Goal: Book appointment/travel/reservation

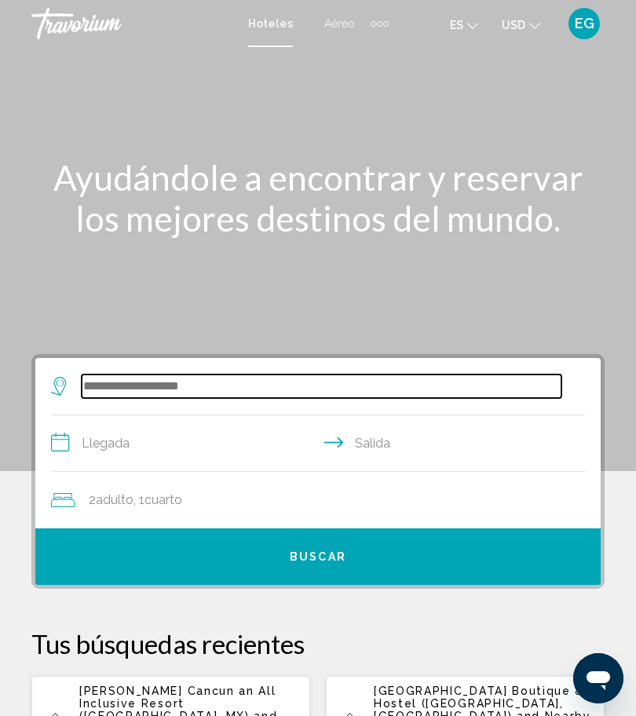
click at [168, 384] on input "Search widget" at bounding box center [322, 386] width 480 height 24
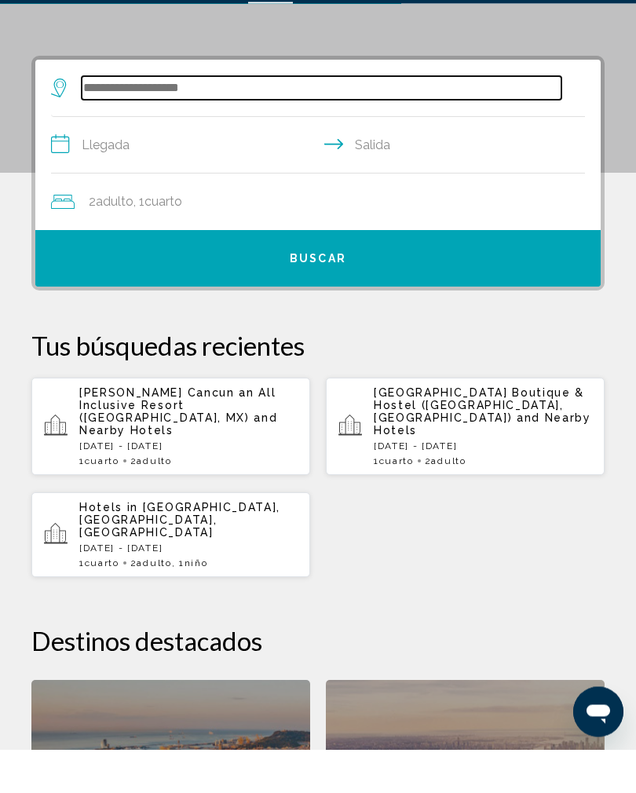
scroll to position [255, 0]
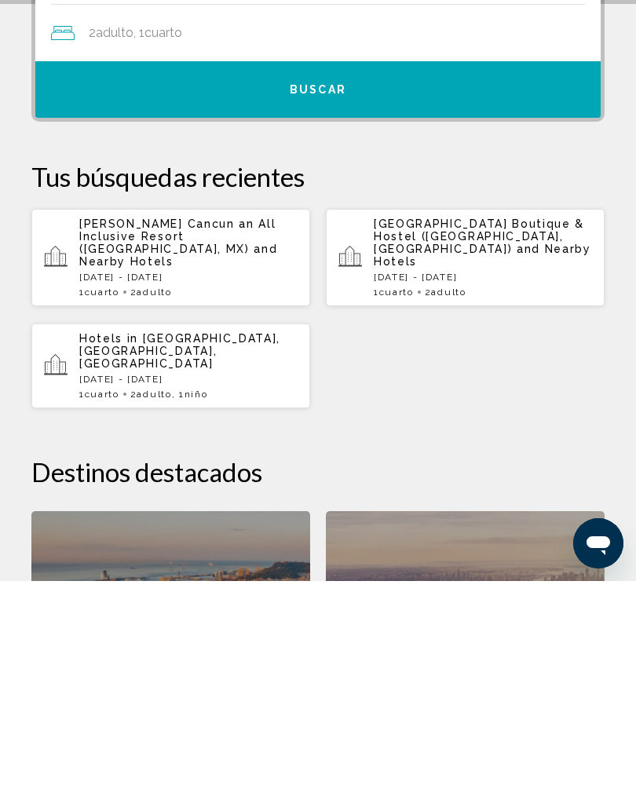
click at [169, 484] on p "[DATE] - [DATE]" at bounding box center [188, 489] width 218 height 11
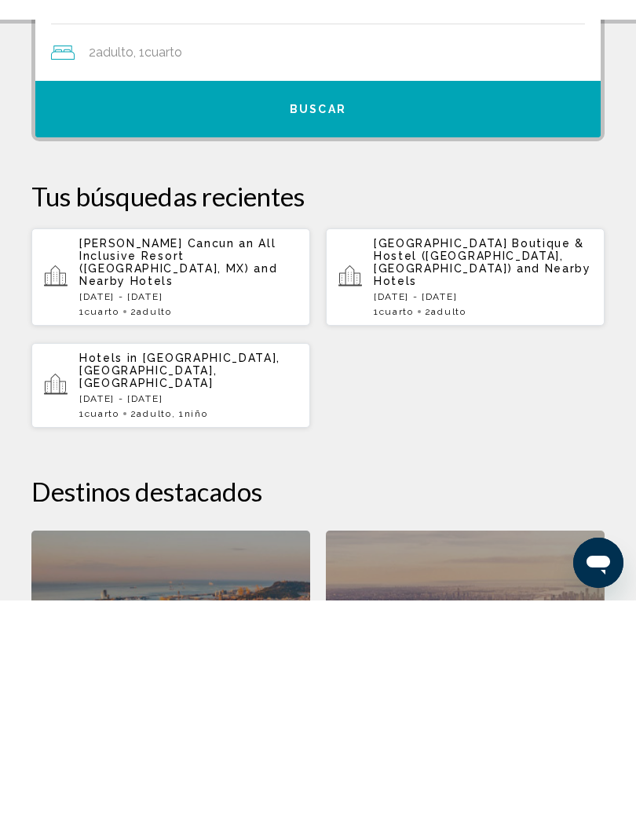
scroll to position [467, 0]
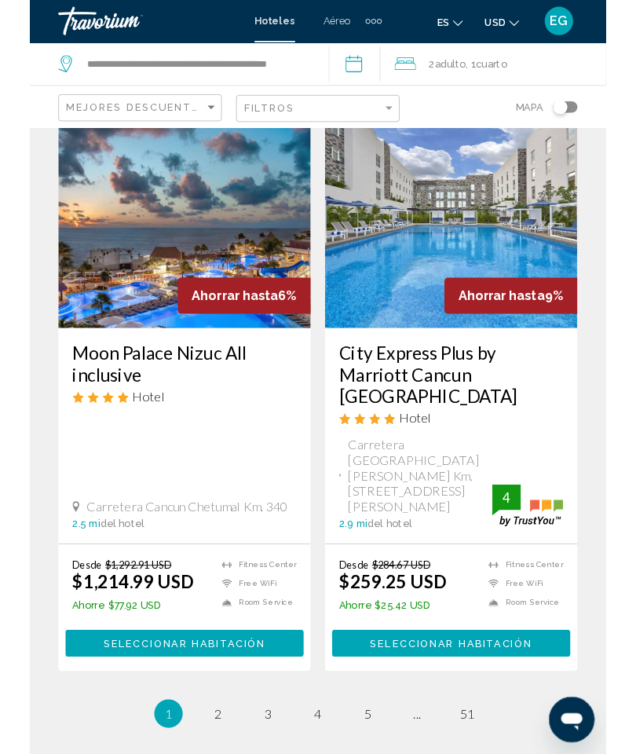
scroll to position [3156, 0]
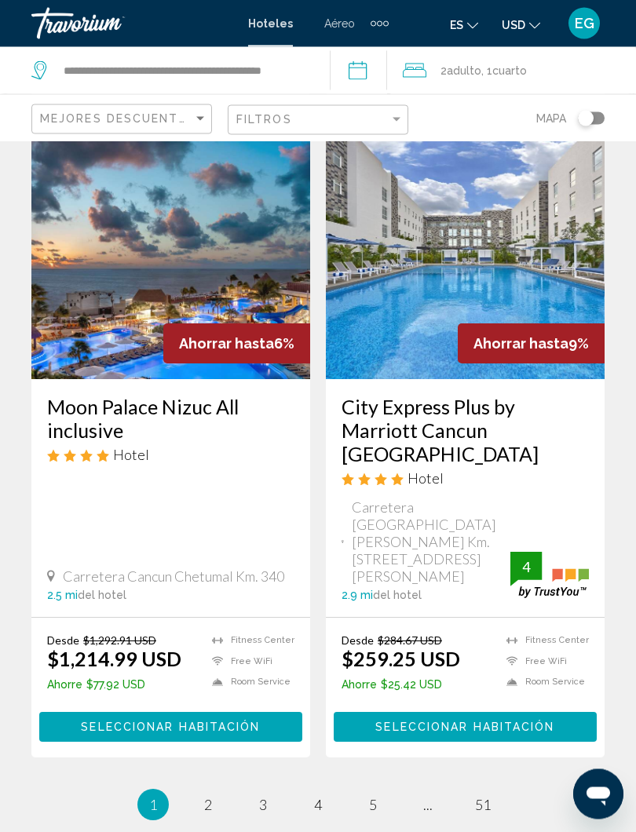
scroll to position [3144, 0]
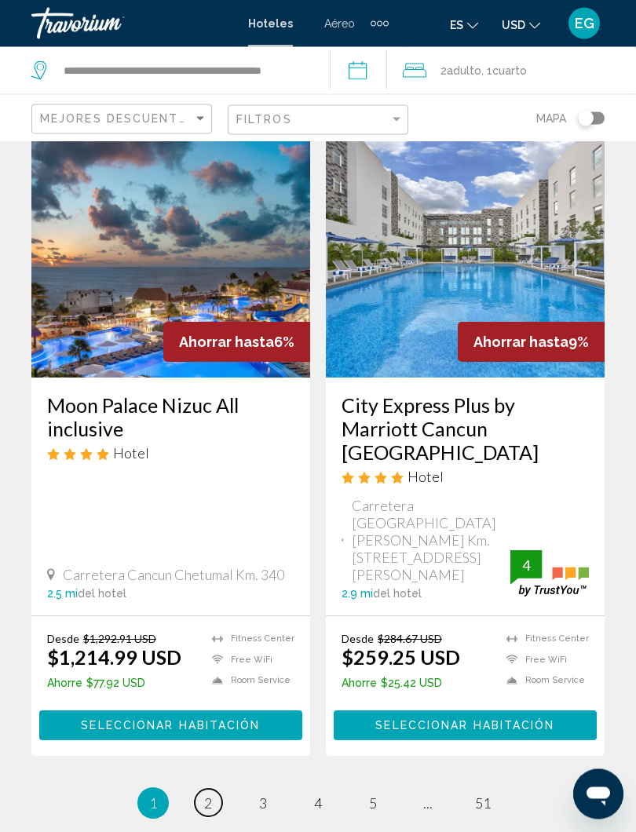
click at [210, 715] on span "2" at bounding box center [208, 803] width 8 height 17
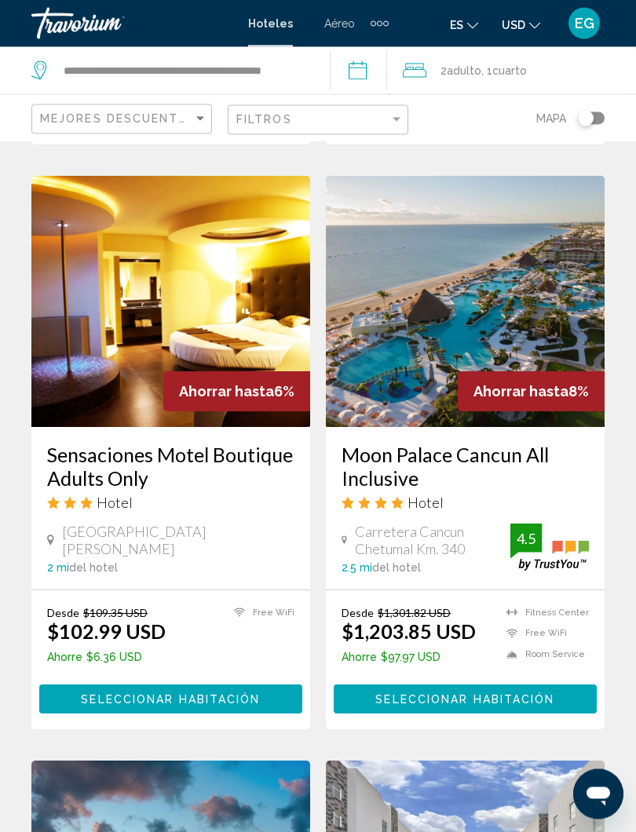
scroll to position [2511, 0]
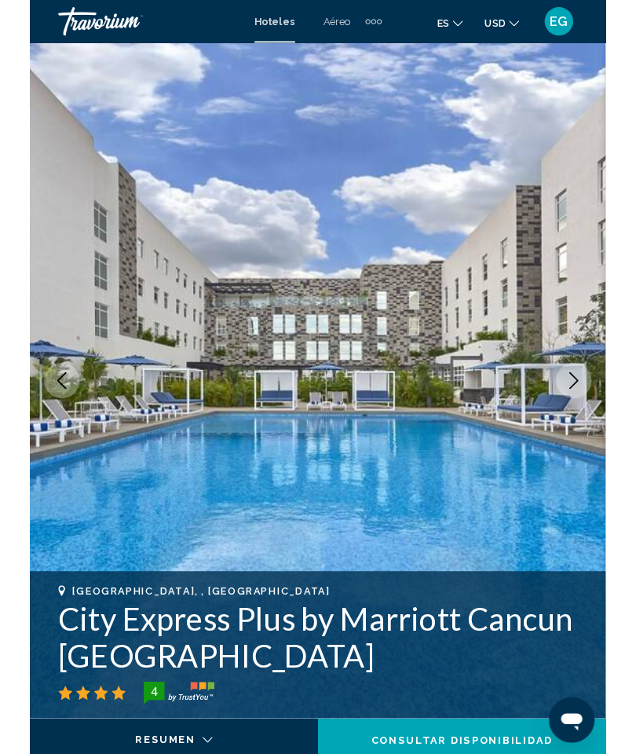
scroll to position [10, 0]
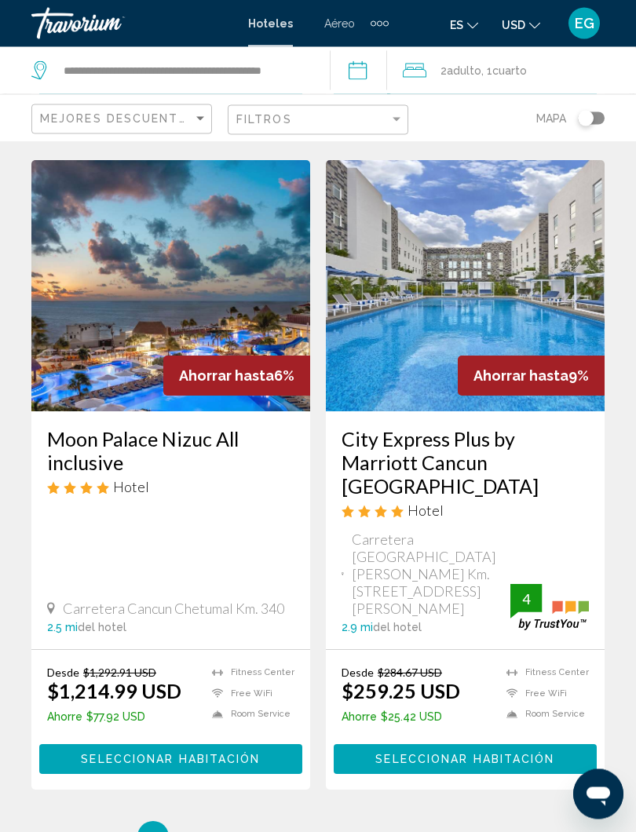
scroll to position [3112, 0]
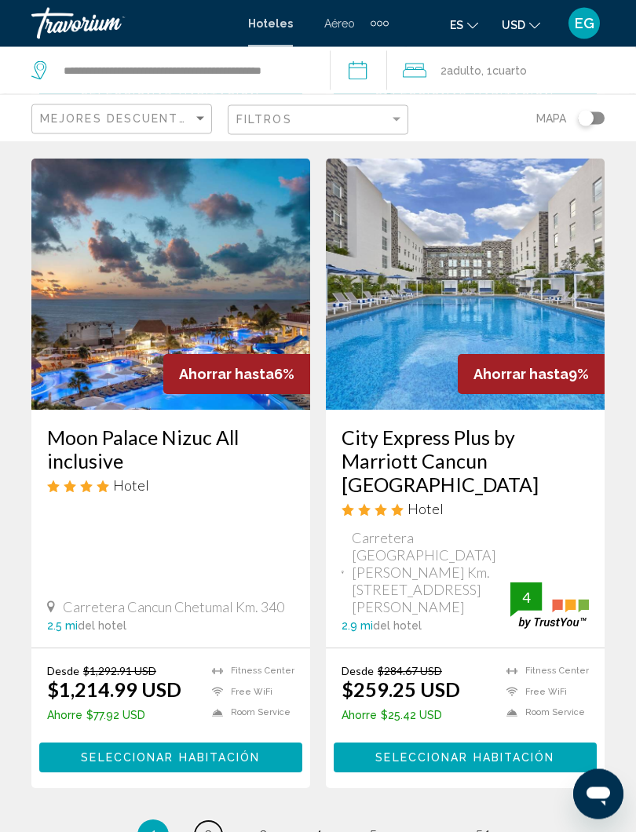
click at [203, 715] on link "page 2" at bounding box center [208, 835] width 27 height 27
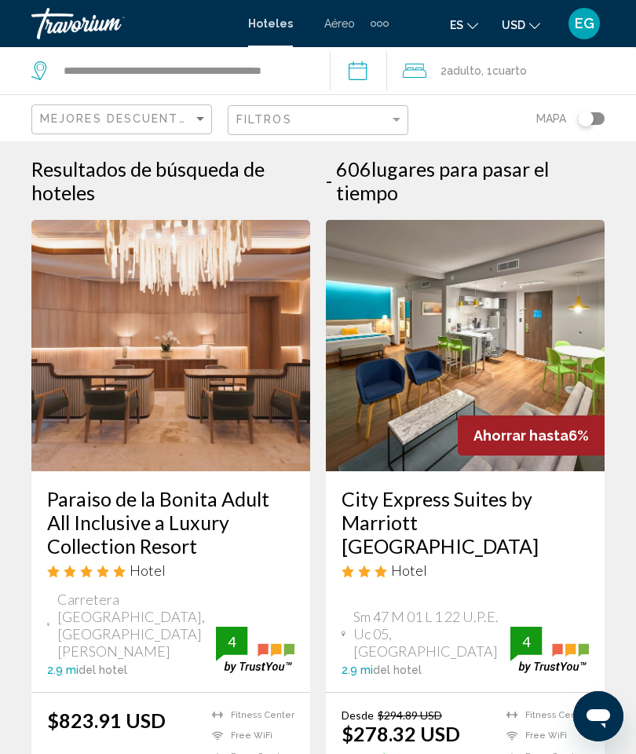
click at [262, 715] on li "Free WiFi" at bounding box center [249, 735] width 90 height 13
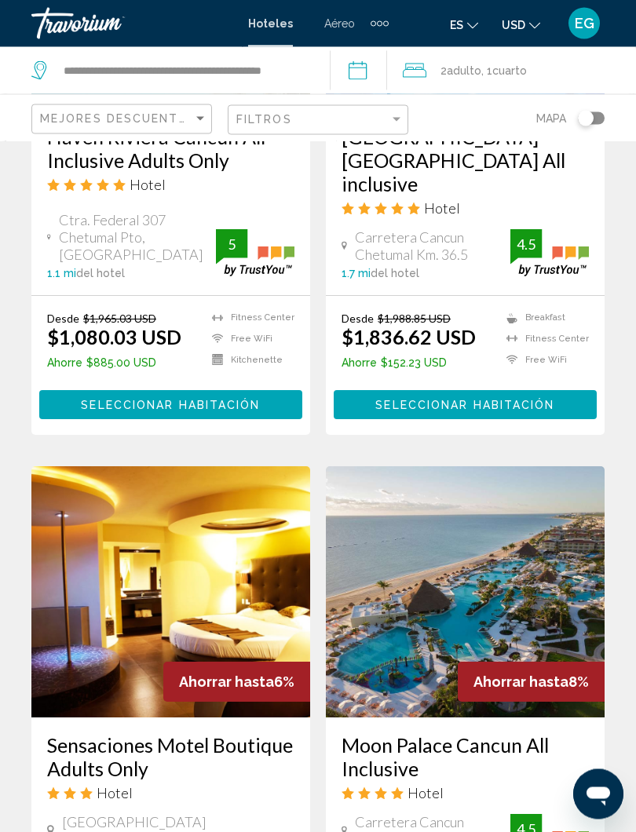
scroll to position [2221, 0]
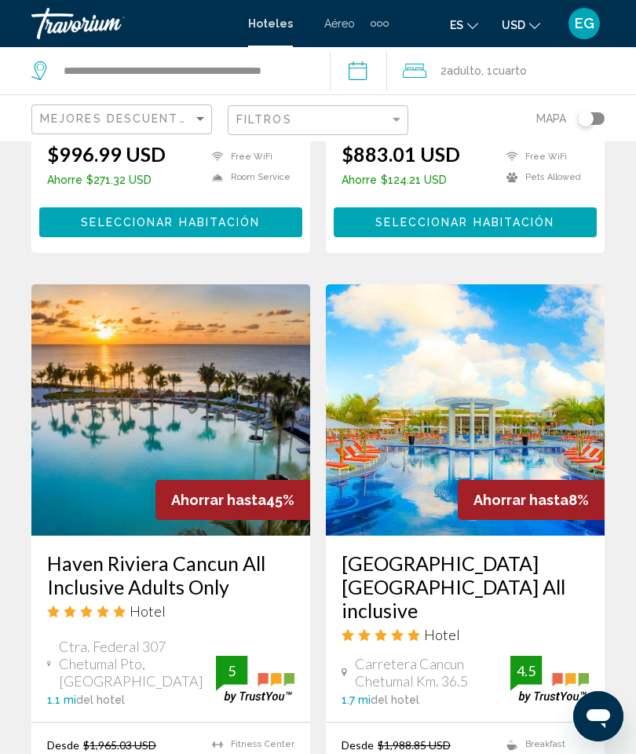
scroll to position [1793, 0]
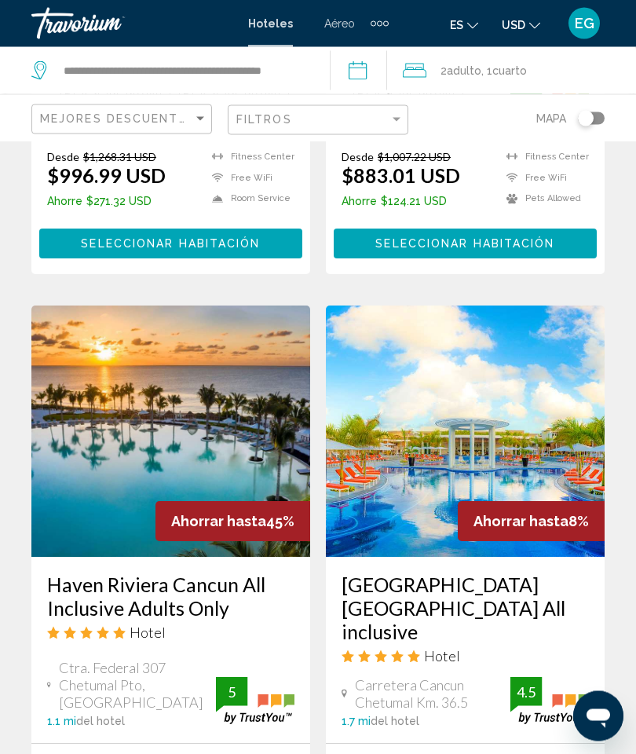
scroll to position [1762, 0]
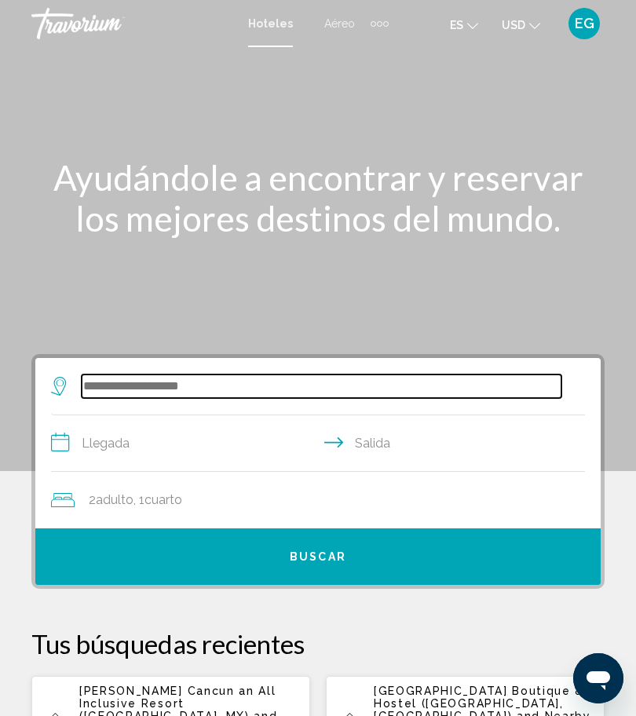
click at [188, 385] on input "Search widget" at bounding box center [322, 386] width 480 height 24
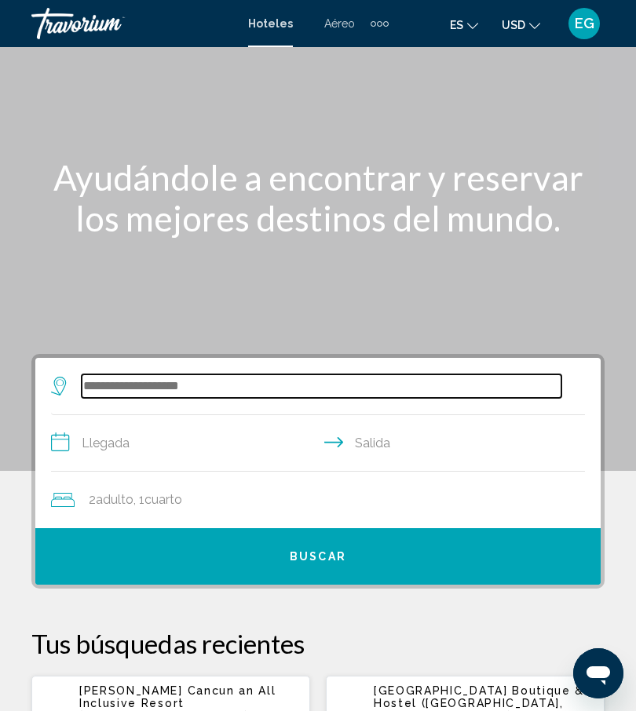
scroll to position [91, 0]
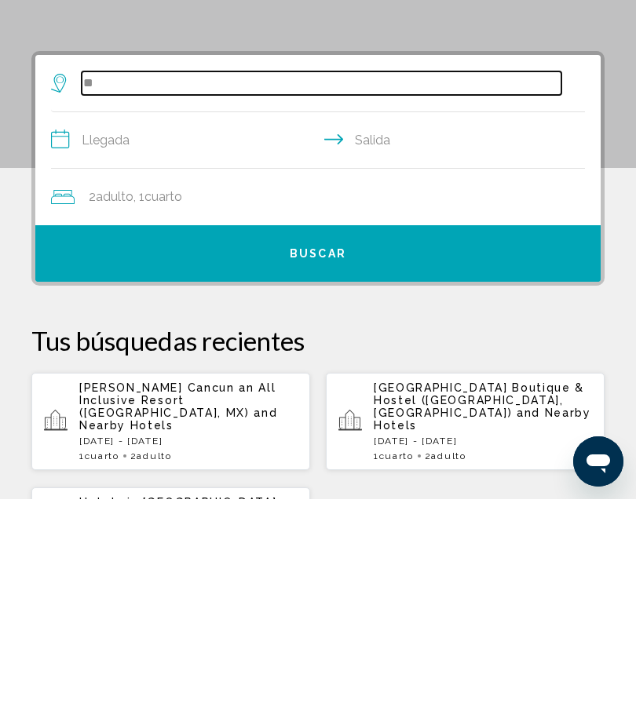
type input "*"
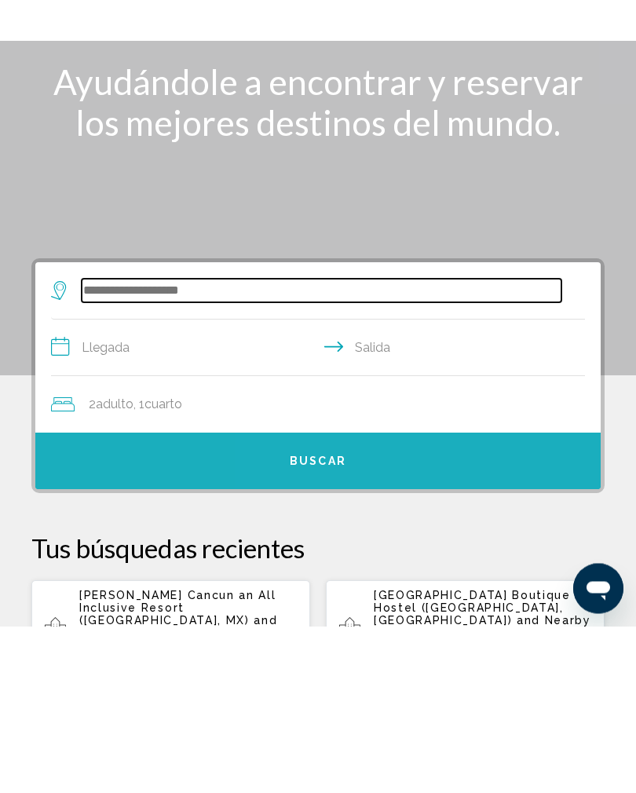
scroll to position [10, 0]
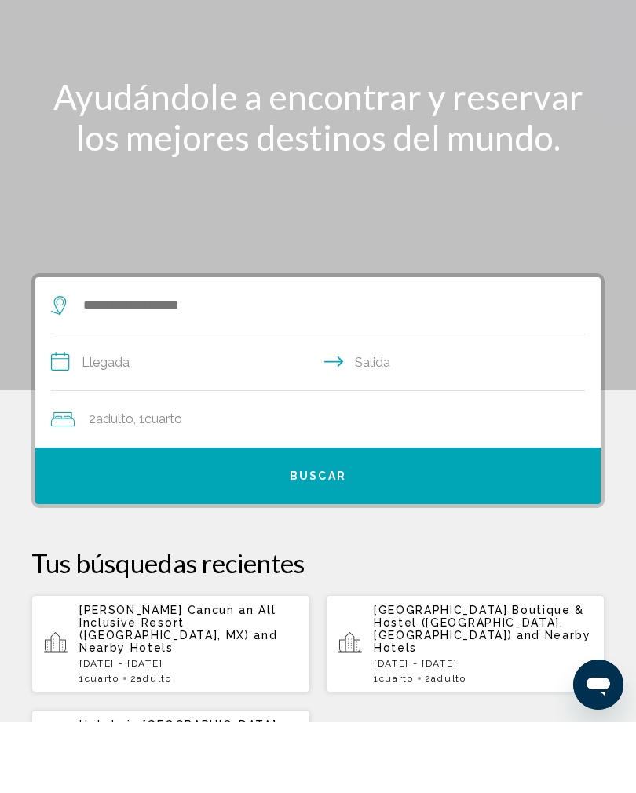
click at [130, 45] on div "Main content" at bounding box center [318, 225] width 636 height 471
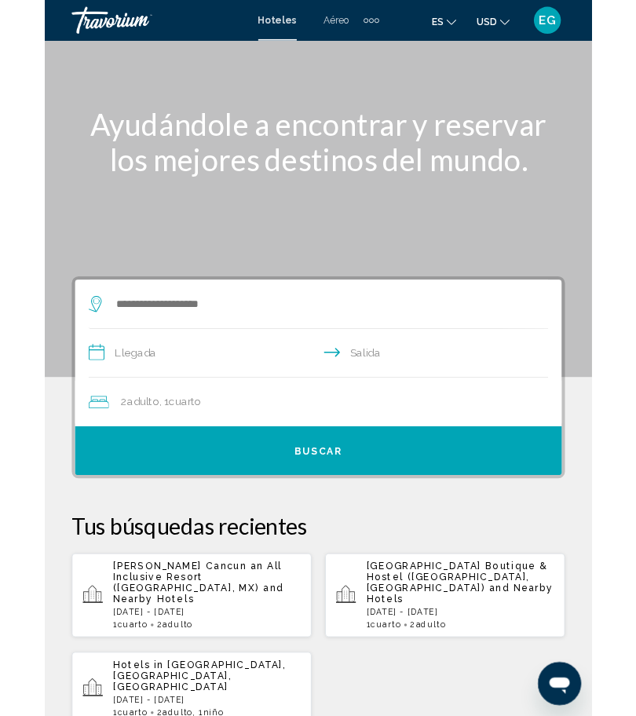
scroll to position [0, 0]
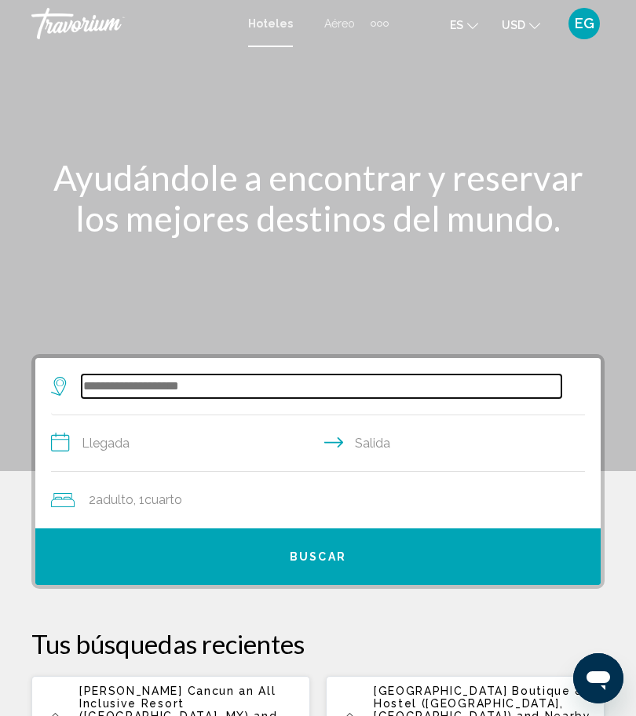
click at [154, 389] on input "Search widget" at bounding box center [322, 386] width 480 height 24
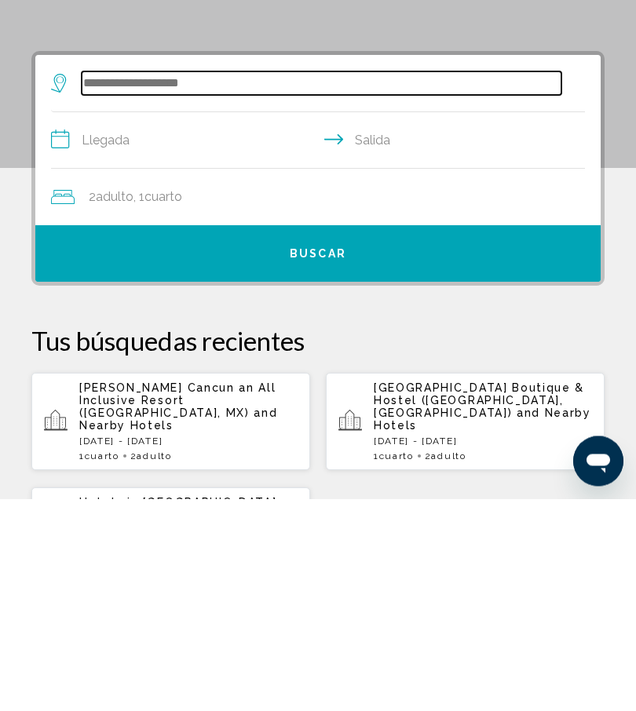
scroll to position [91, 0]
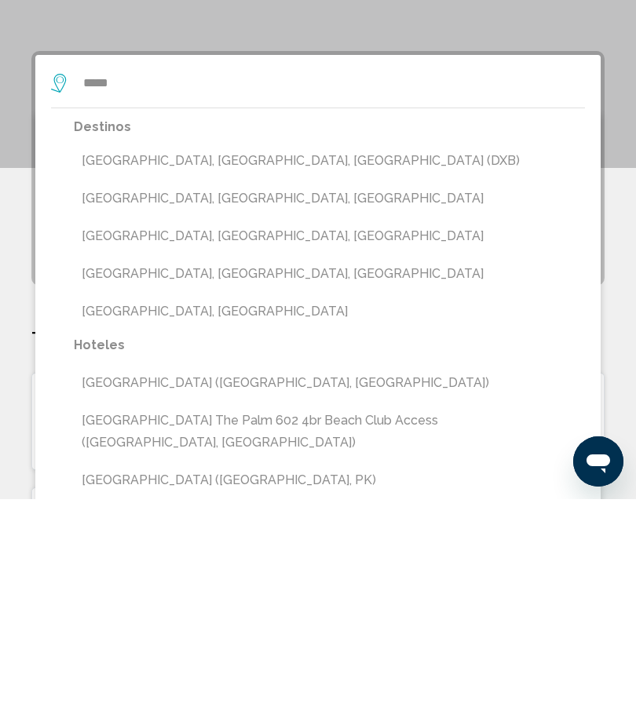
click at [169, 358] on button "Dubai, Dubai Emirate, United Arab Emirates (DXB)" at bounding box center [329, 373] width 511 height 30
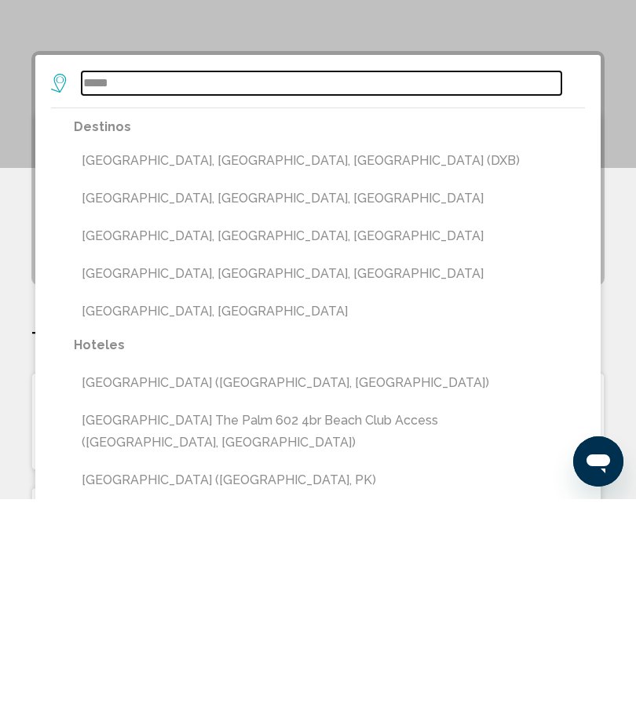
type input "**********"
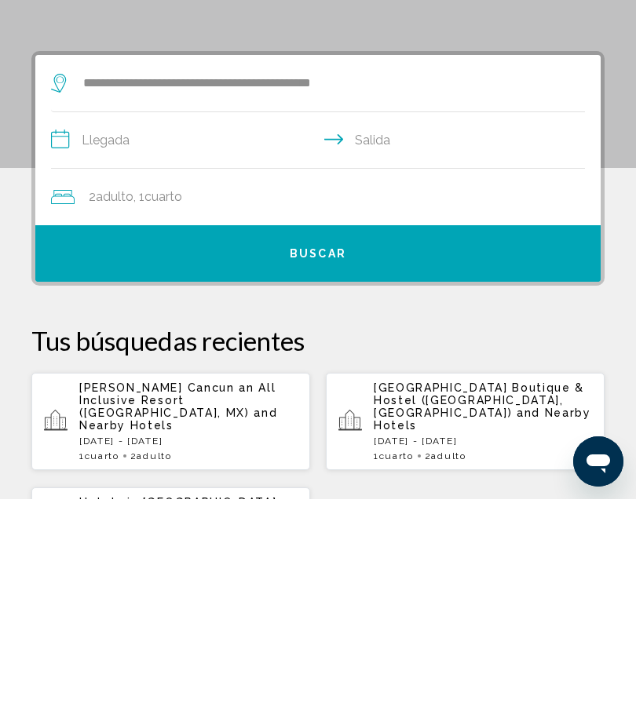
click at [64, 324] on input "**********" at bounding box center [321, 354] width 540 height 60
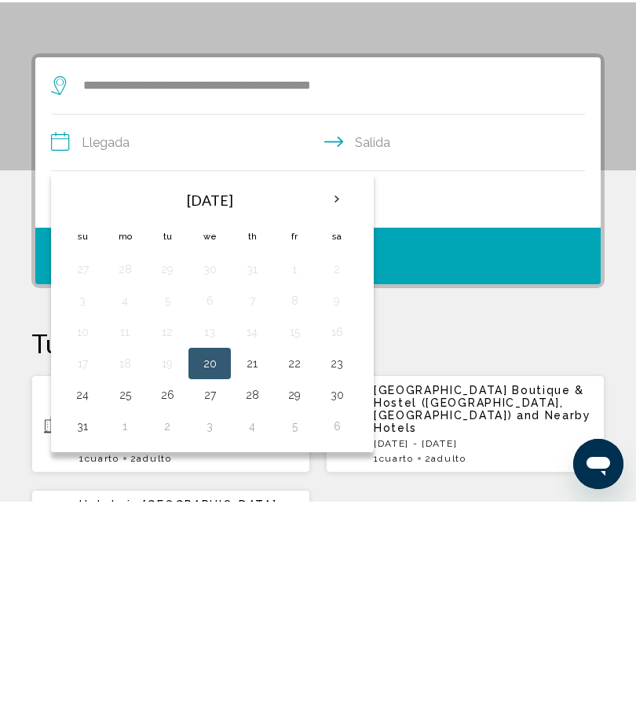
scroll to position [303, 0]
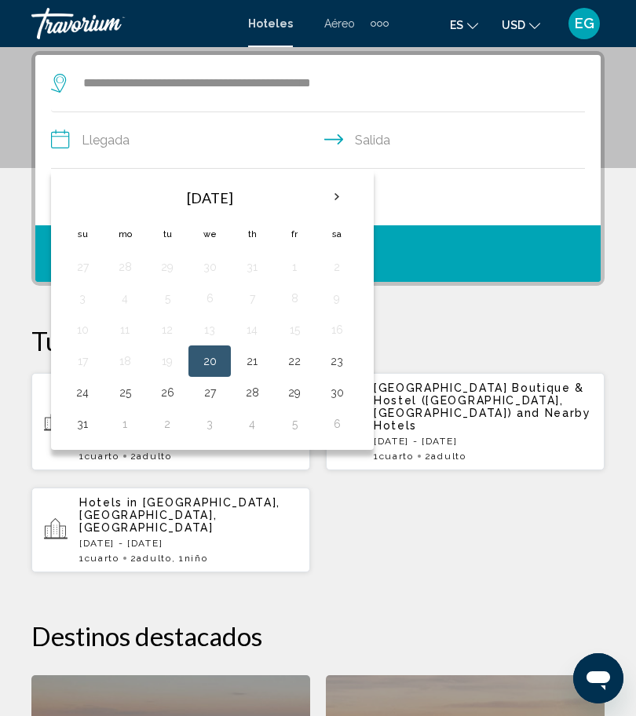
click at [305, 359] on button "22" at bounding box center [294, 361] width 25 height 22
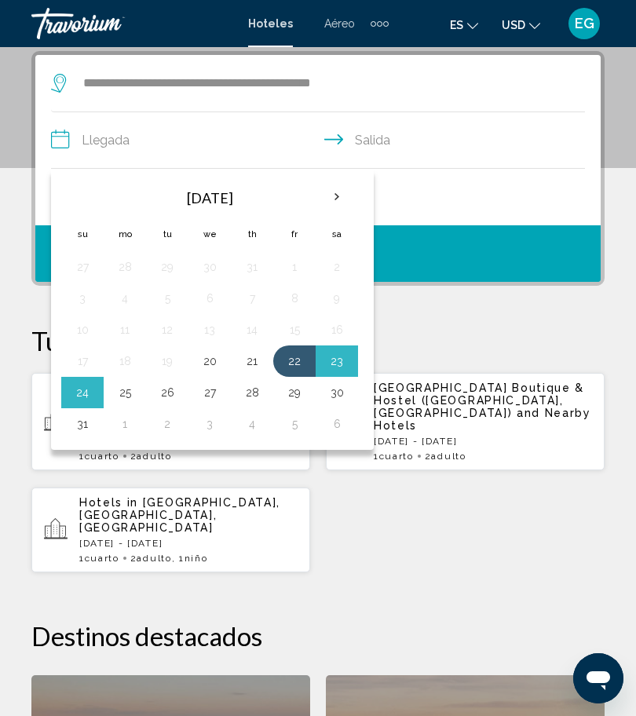
click at [130, 391] on button "25" at bounding box center [124, 392] width 25 height 22
type input "**********"
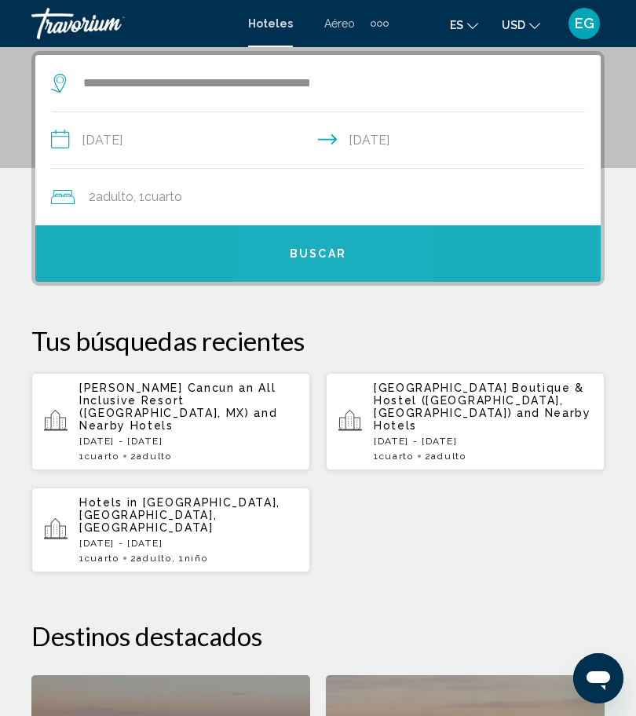
click at [334, 257] on span "Buscar" at bounding box center [318, 254] width 57 height 13
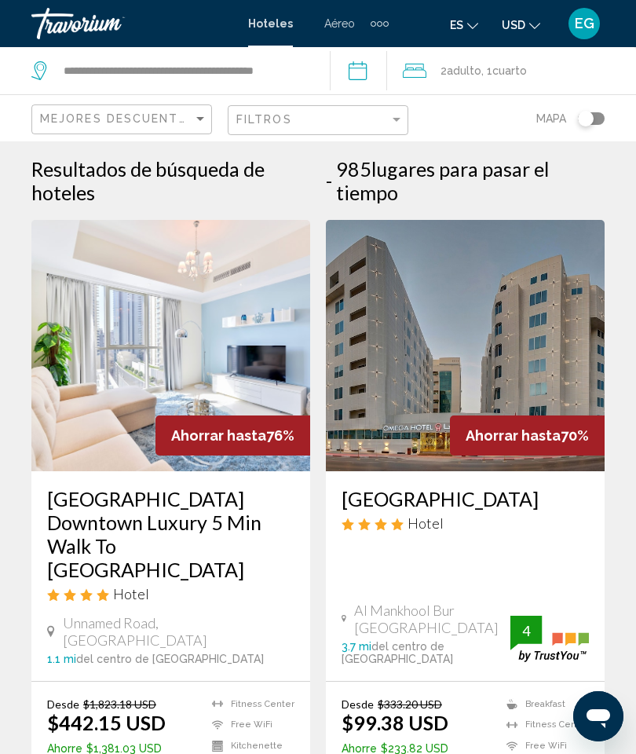
click at [162, 399] on img "Main content" at bounding box center [170, 345] width 279 height 251
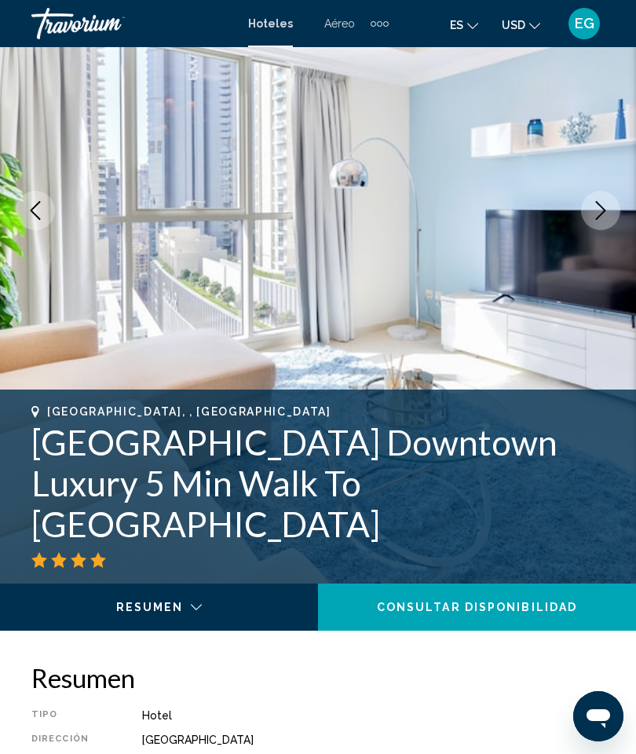
scroll to position [205, 0]
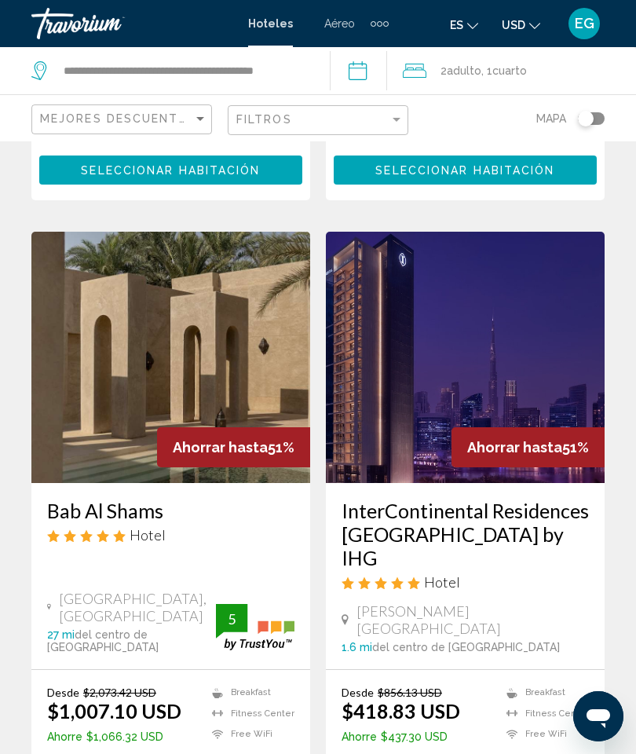
scroll to position [3104, 0]
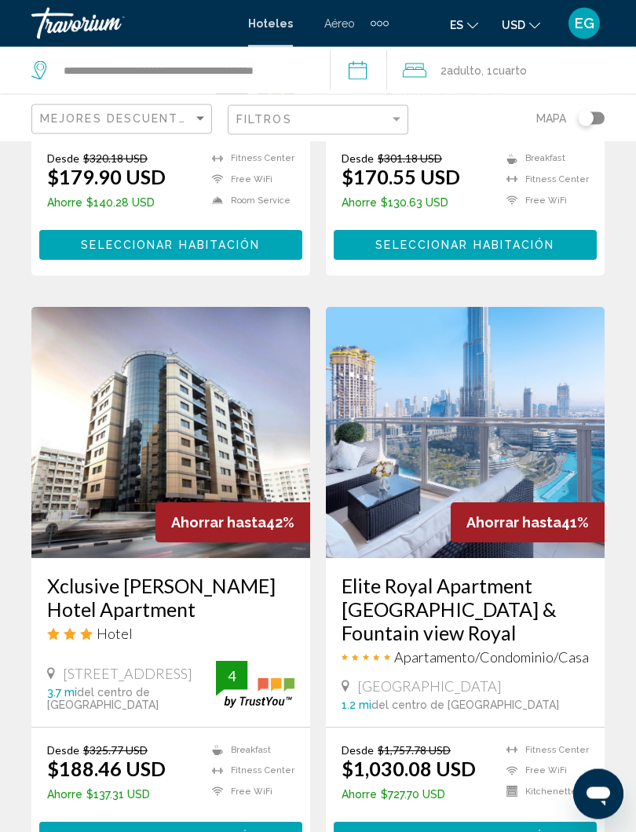
scroll to position [2976, 0]
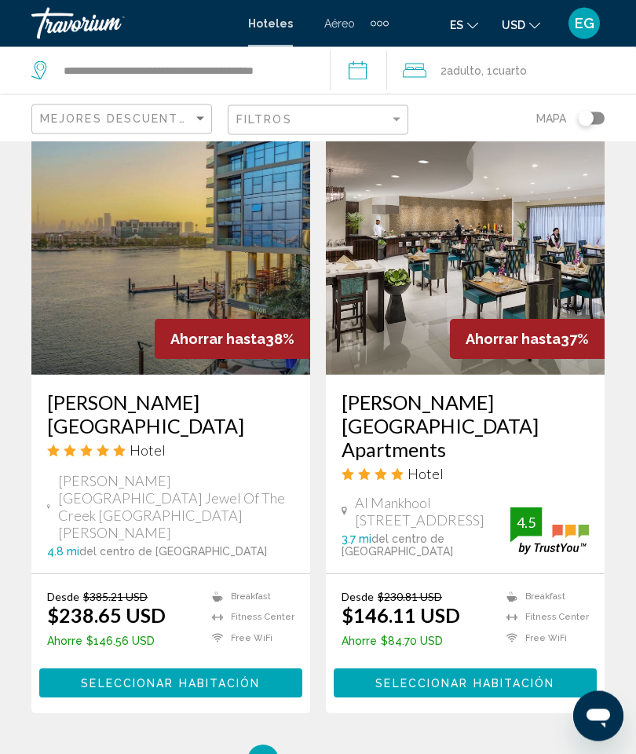
scroll to position [3189, 0]
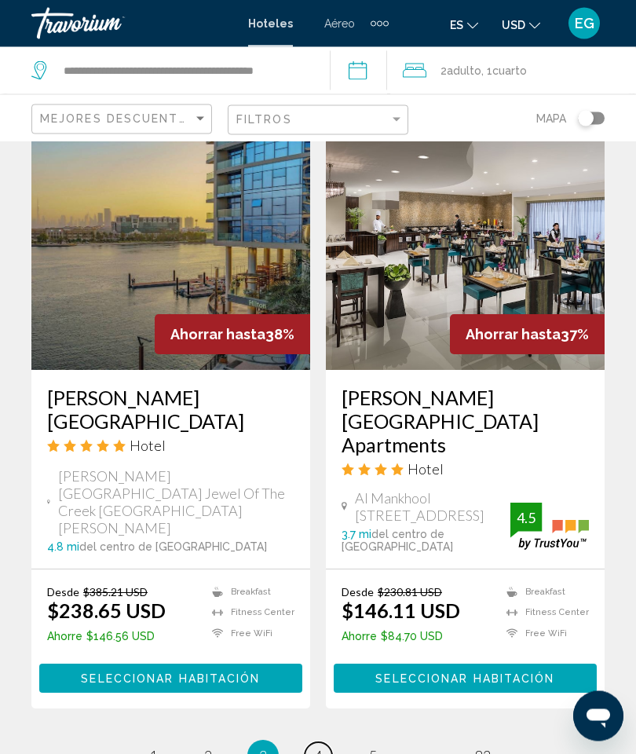
click at [316, 715] on span "4" at bounding box center [318, 755] width 8 height 17
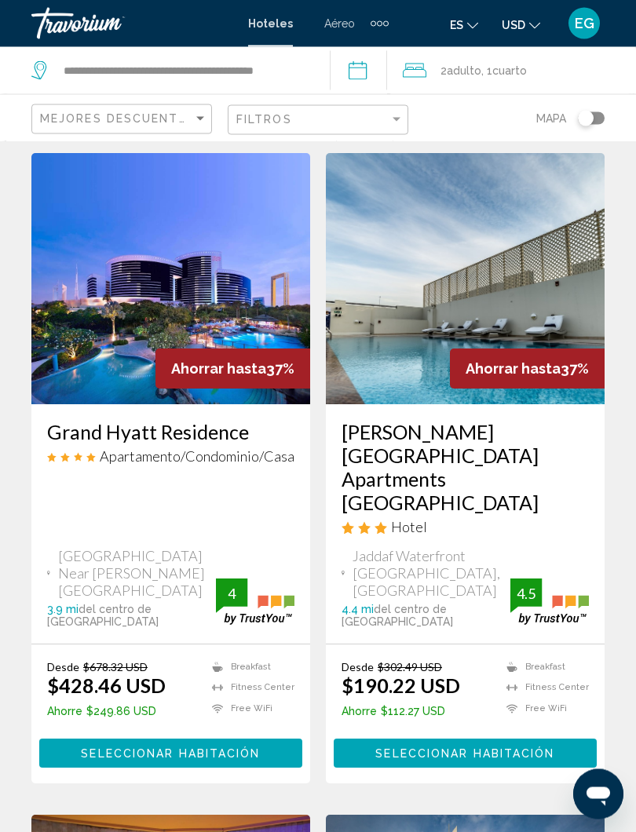
scroll to position [68, 0]
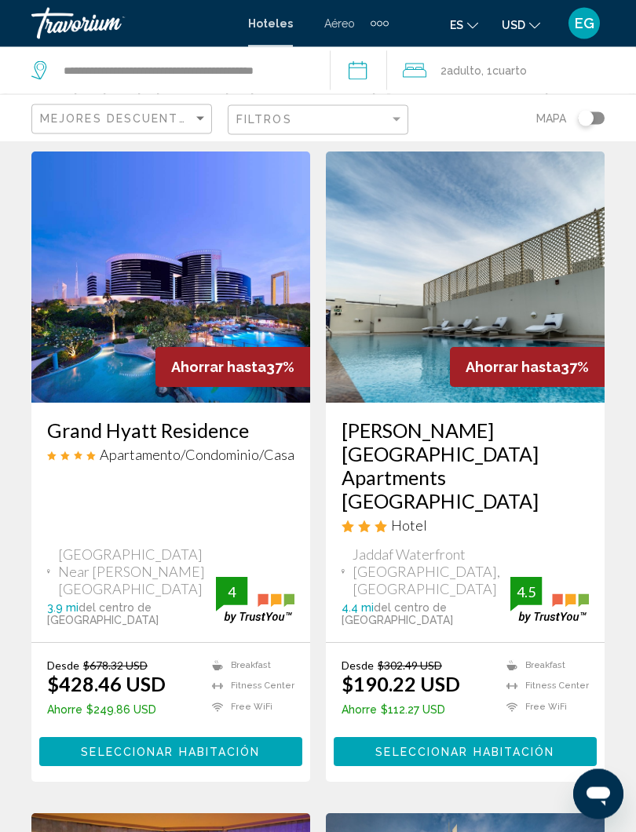
click at [207, 341] on img "Main content" at bounding box center [170, 277] width 279 height 251
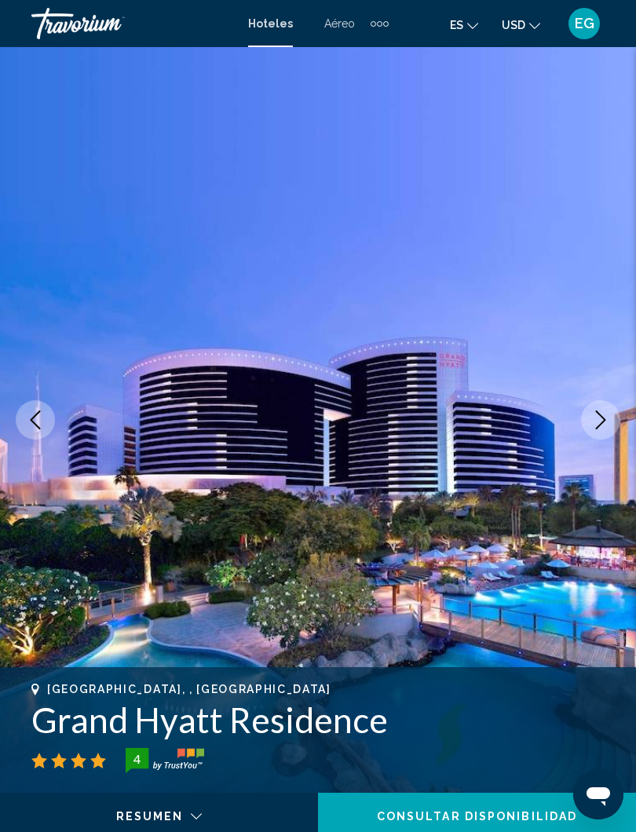
click at [594, 427] on icon "Next image" at bounding box center [600, 420] width 19 height 19
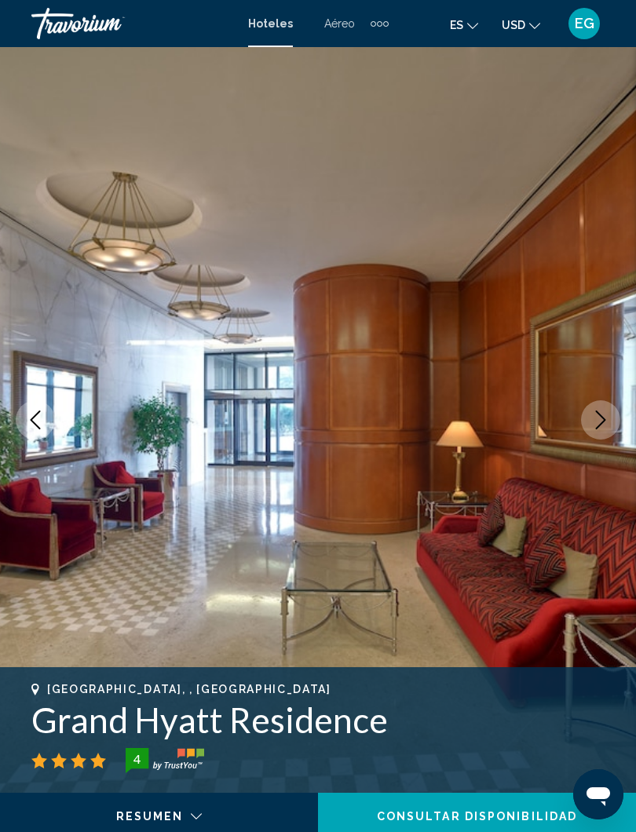
click at [595, 423] on icon "Next image" at bounding box center [600, 420] width 19 height 19
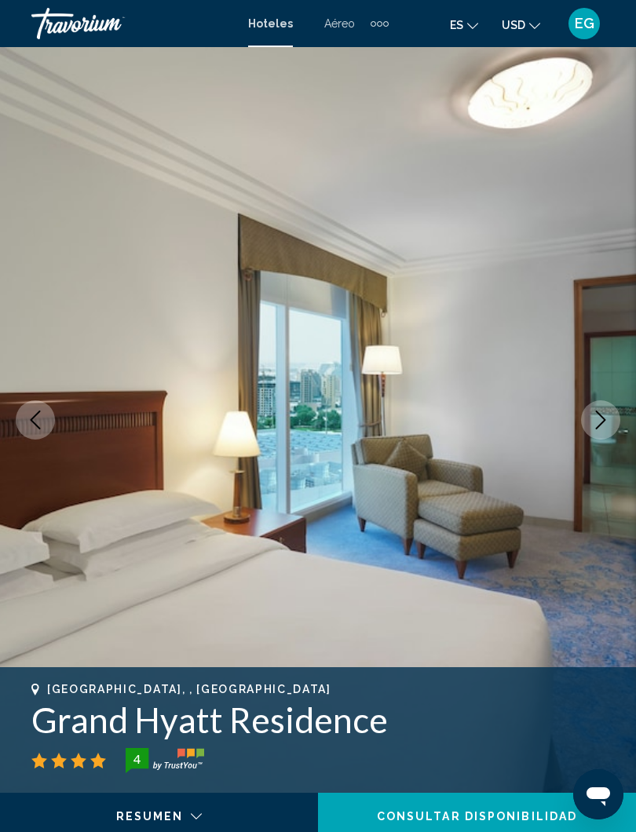
click at [594, 412] on icon "Next image" at bounding box center [600, 420] width 19 height 19
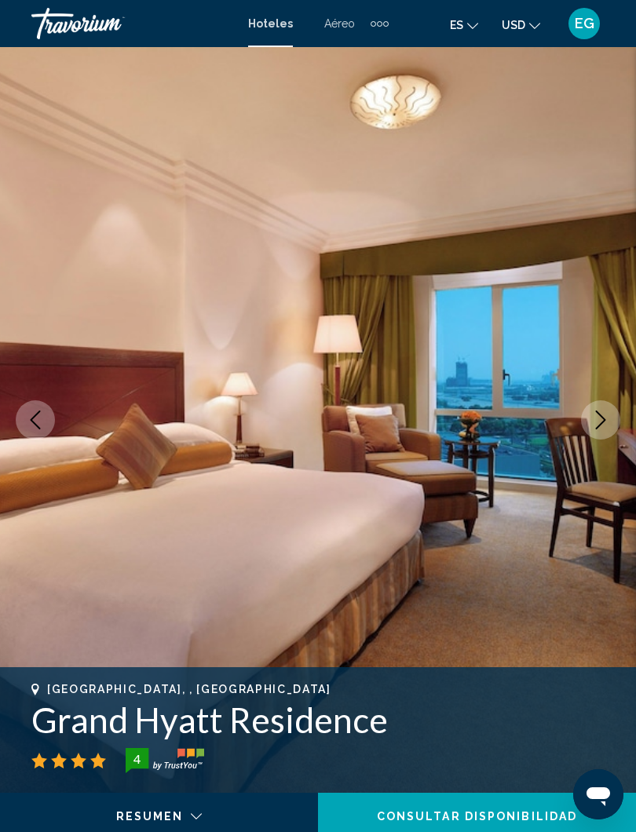
click at [587, 404] on button "Next image" at bounding box center [600, 419] width 39 height 39
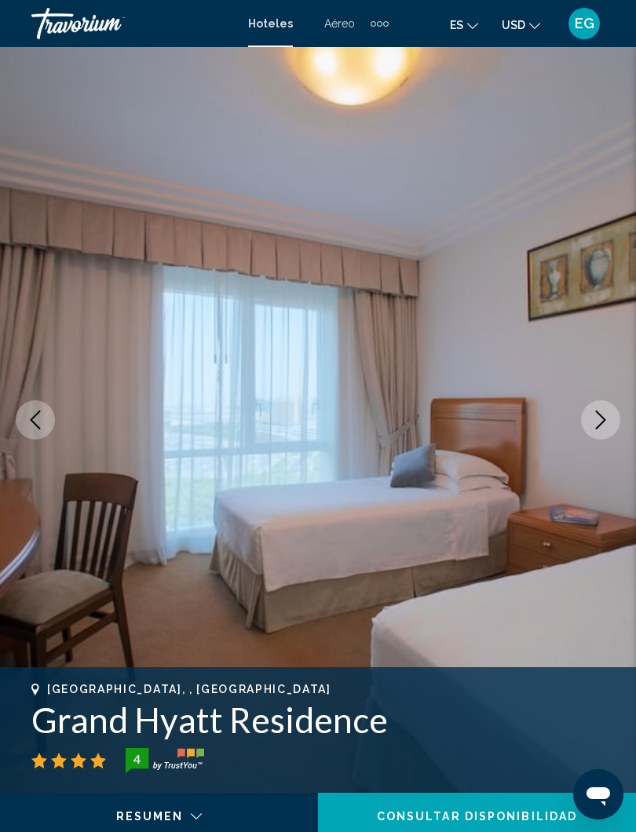
click at [590, 425] on button "Next image" at bounding box center [600, 419] width 39 height 39
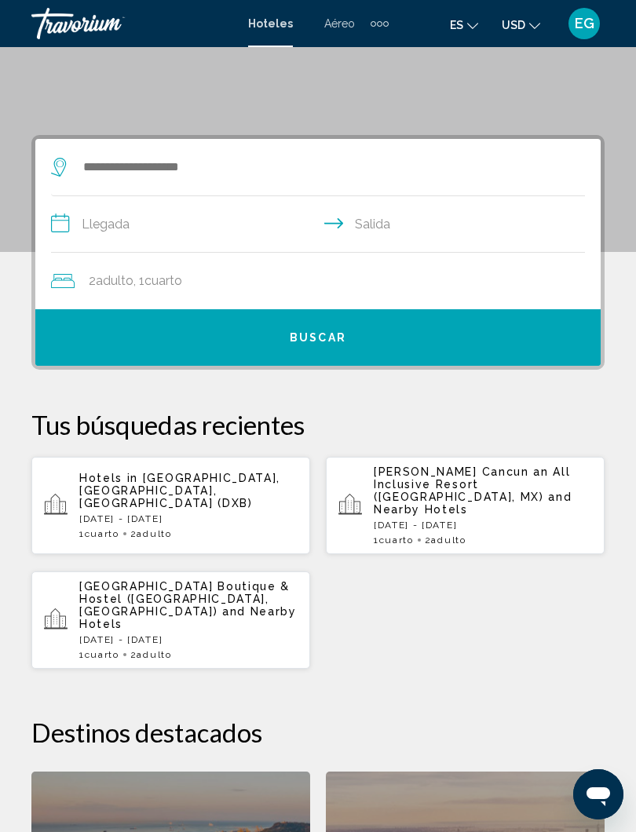
scroll to position [218, 0]
click at [210, 513] on div "Hotels in Dubai, Dubai Emirate, United Arab Emirates (DXB) Fri, 22 Aug - Mon, 2…" at bounding box center [188, 507] width 218 height 68
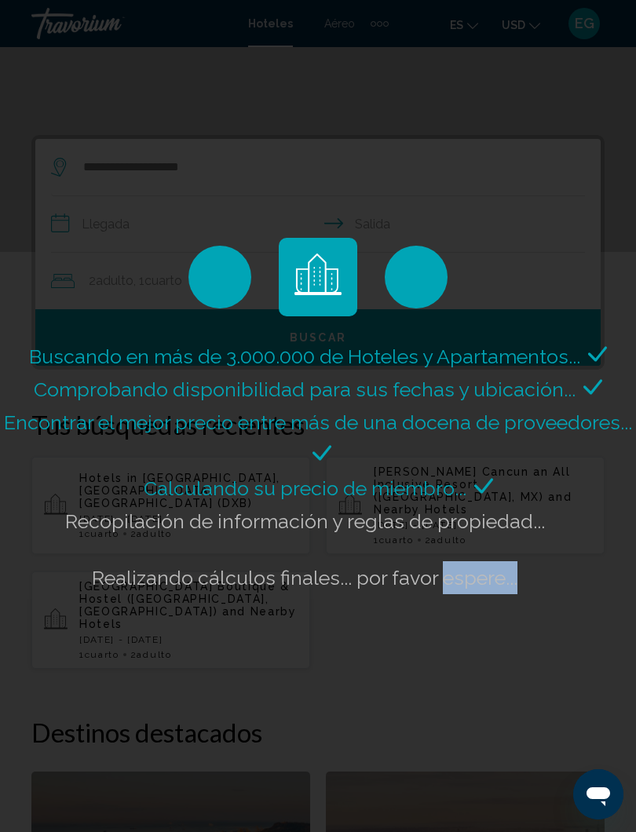
click at [404, 675] on div "Buscando en más de 3.000.000 de Hoteles y Apartamentos... Comprobando disponibi…" at bounding box center [318, 416] width 636 height 832
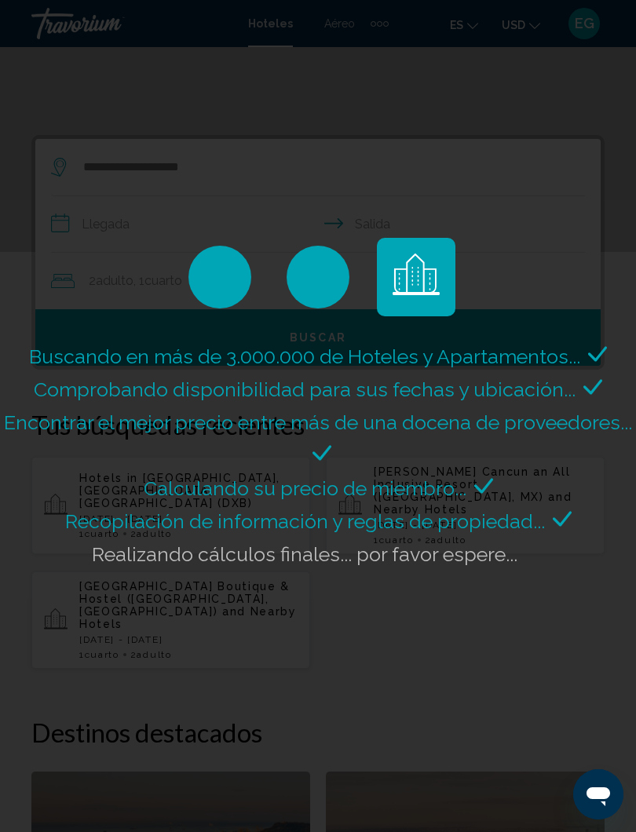
click at [403, 678] on div "Buscando en más de 3.000.000 de Hoteles y Apartamentos... Comprobando disponibi…" at bounding box center [318, 416] width 636 height 832
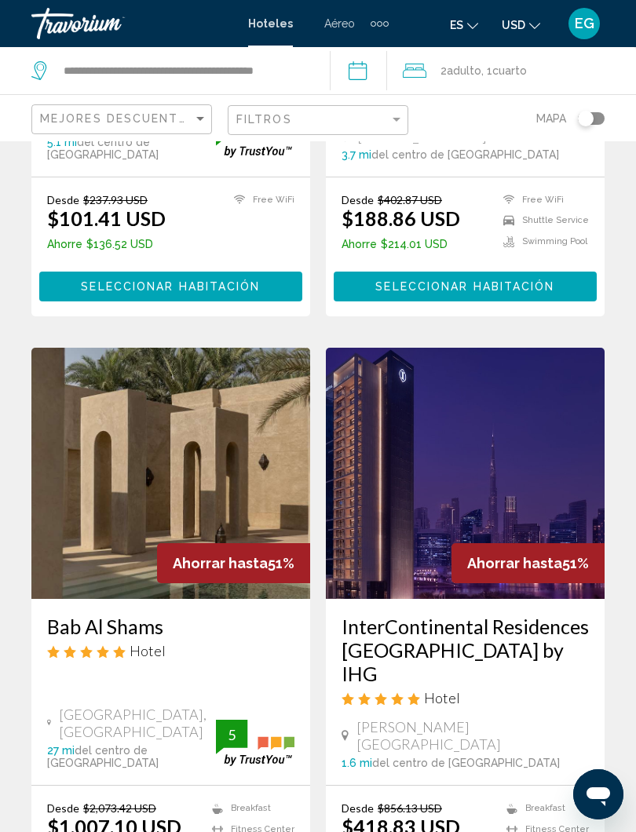
scroll to position [2980, 0]
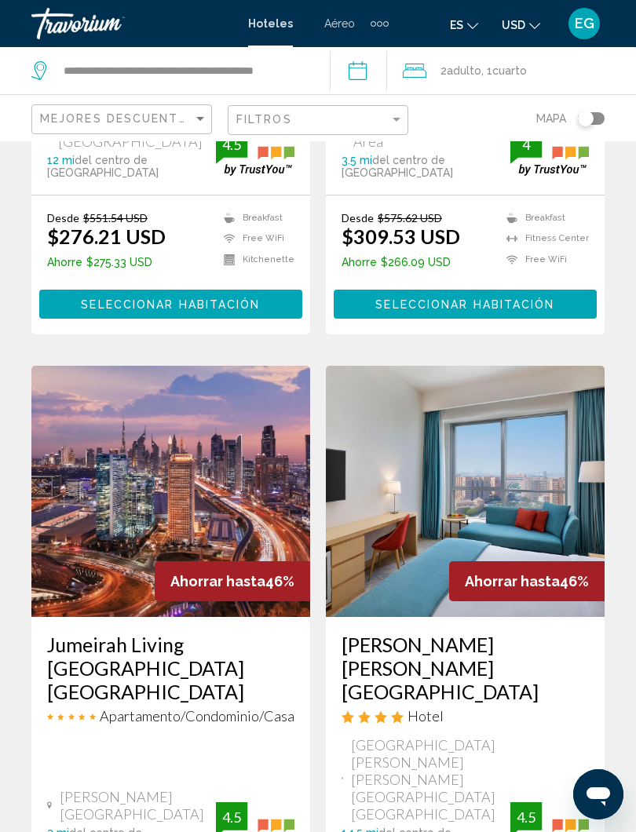
scroll to position [484, 0]
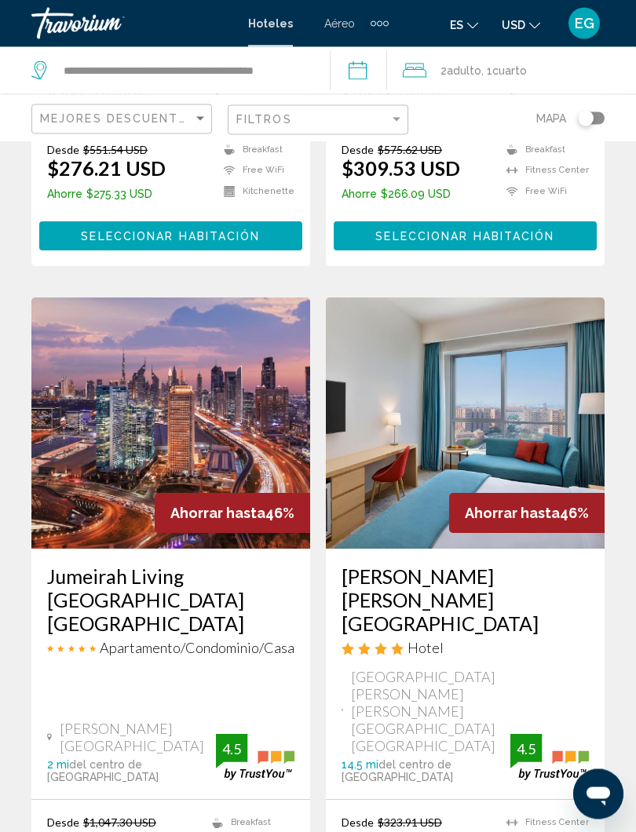
click at [215, 418] on img "Main content" at bounding box center [170, 423] width 279 height 251
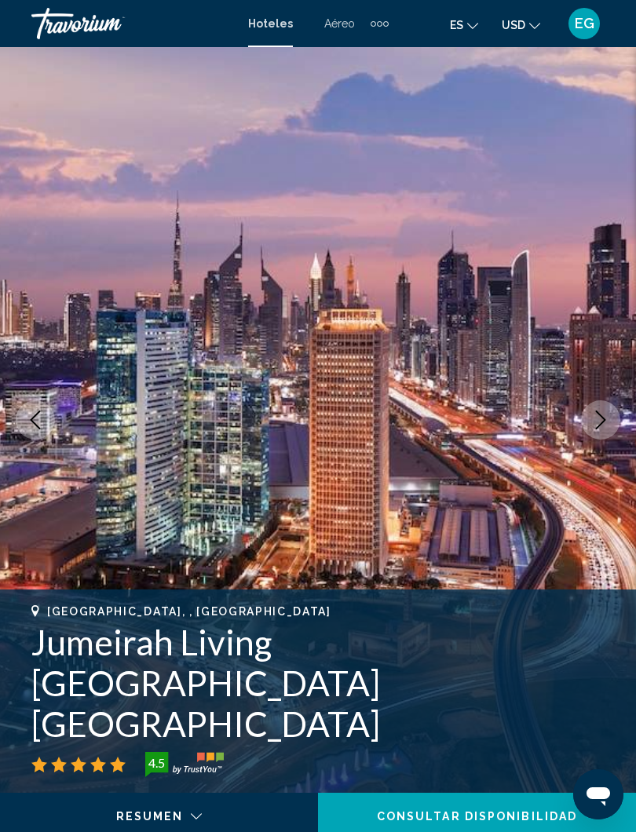
click at [593, 425] on icon "Next image" at bounding box center [600, 420] width 19 height 19
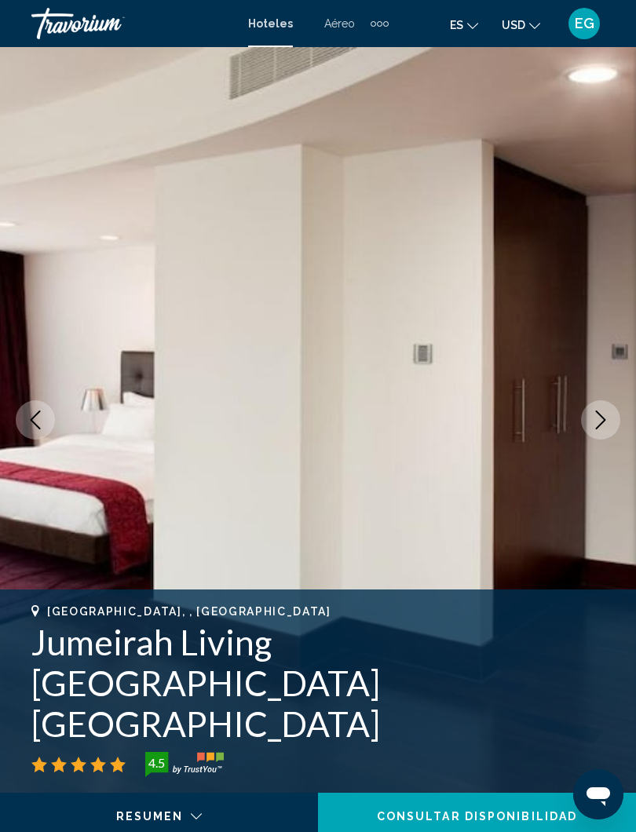
click at [598, 428] on icon "Next image" at bounding box center [600, 420] width 19 height 19
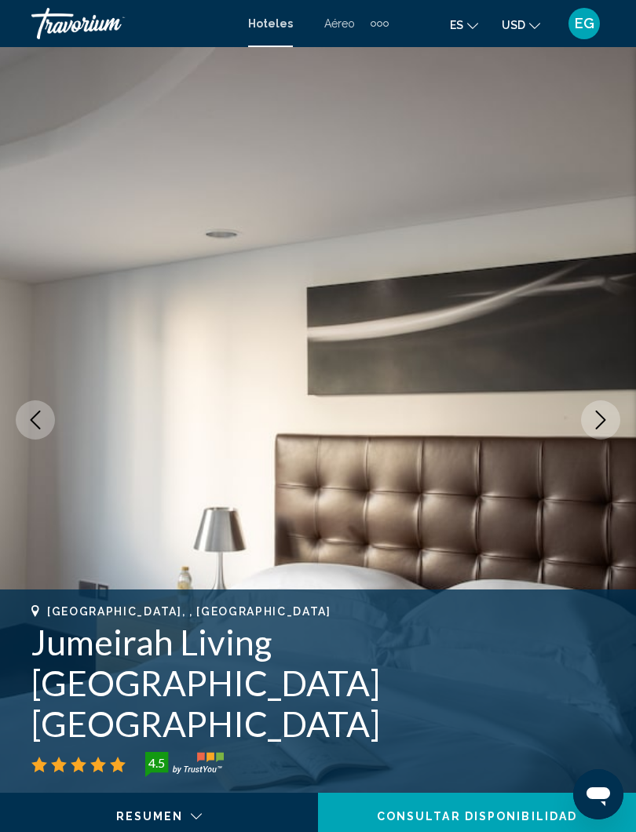
click at [608, 425] on icon "Next image" at bounding box center [600, 420] width 19 height 19
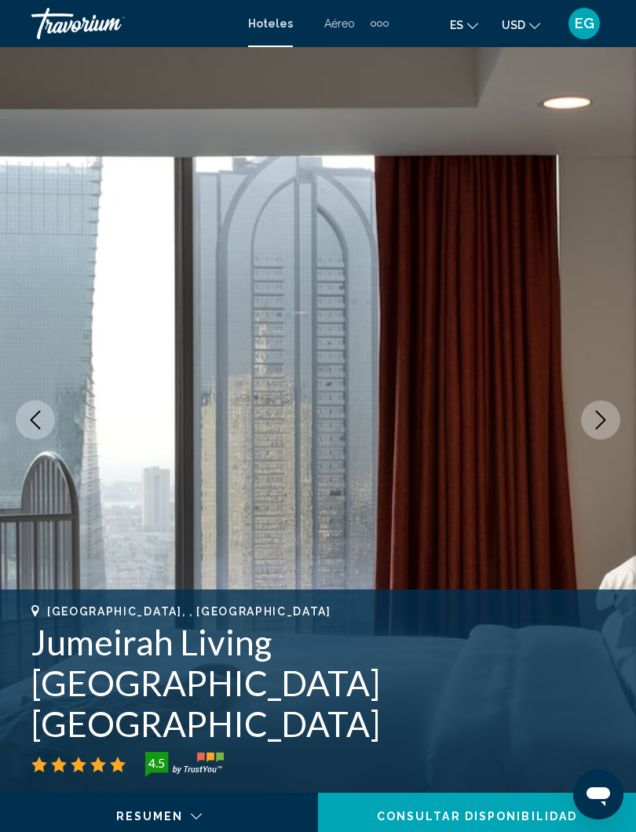
click at [600, 422] on icon "Next image" at bounding box center [600, 420] width 19 height 19
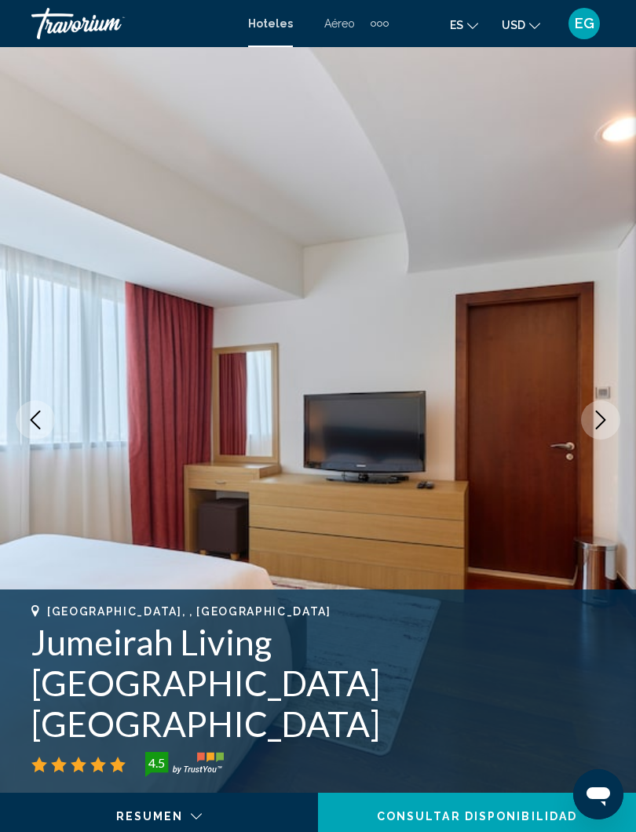
click at [590, 419] on button "Next image" at bounding box center [600, 419] width 39 height 39
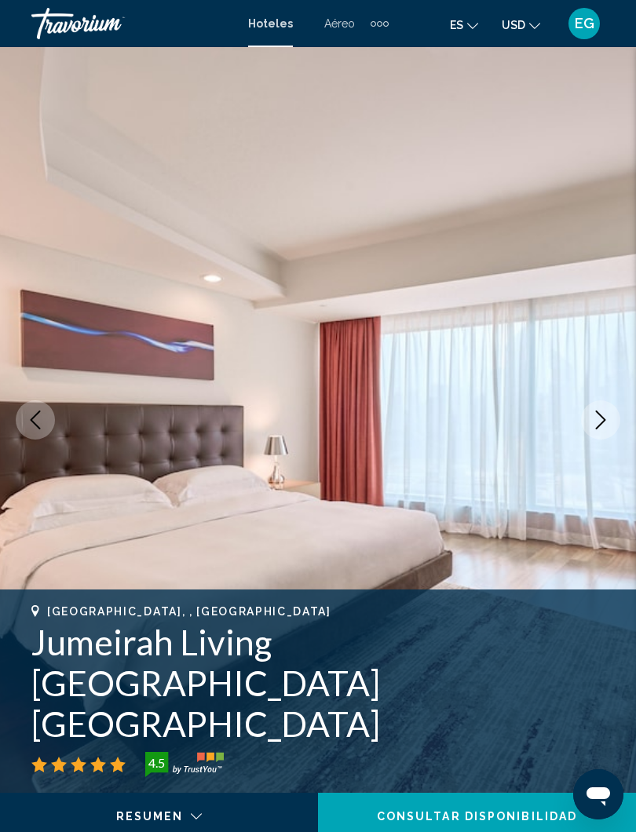
click at [602, 419] on icon "Next image" at bounding box center [600, 420] width 19 height 19
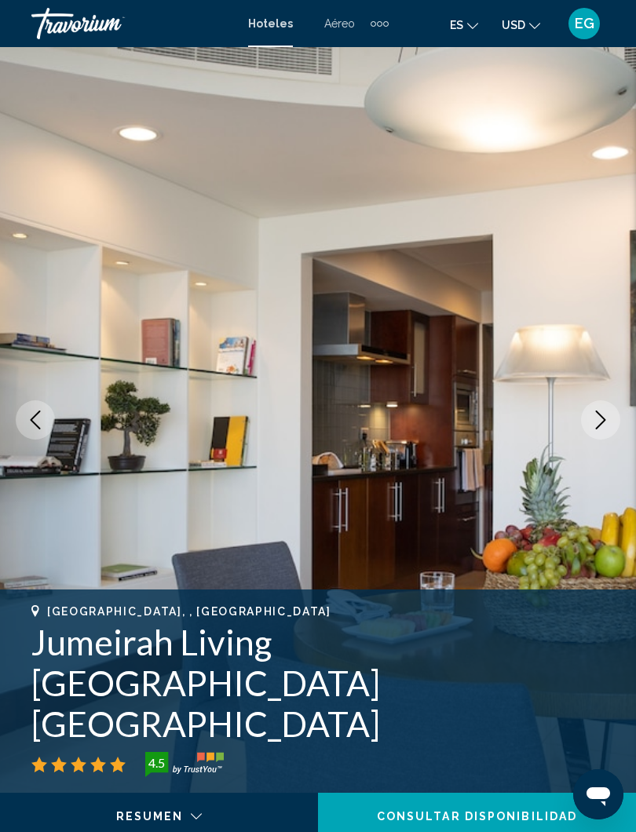
click at [603, 418] on icon "Next image" at bounding box center [601, 420] width 10 height 19
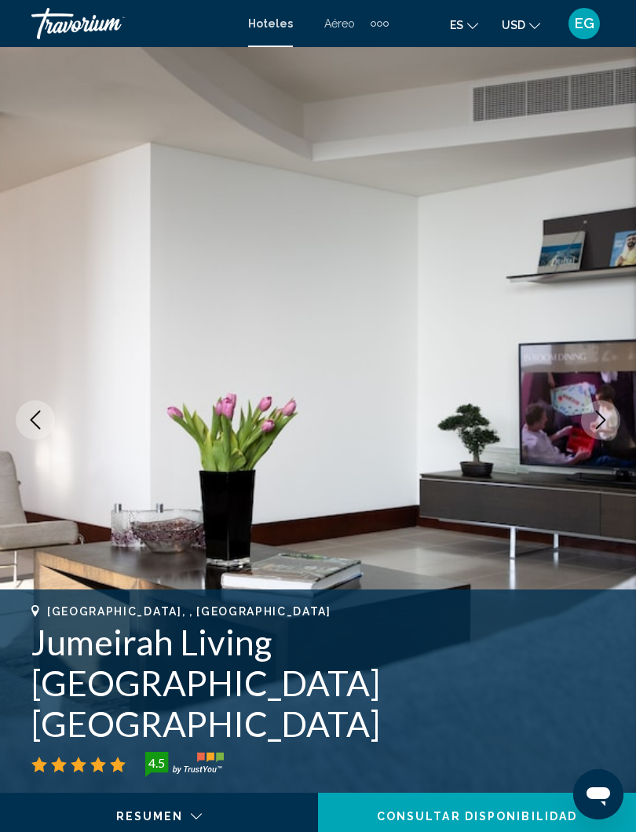
click at [604, 416] on icon "Next image" at bounding box center [600, 420] width 19 height 19
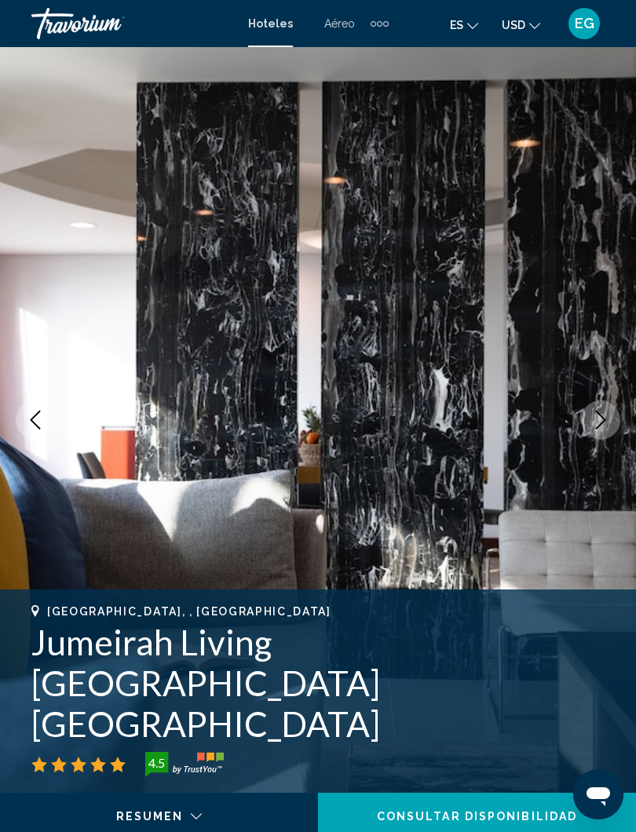
click at [604, 417] on icon "Next image" at bounding box center [600, 420] width 19 height 19
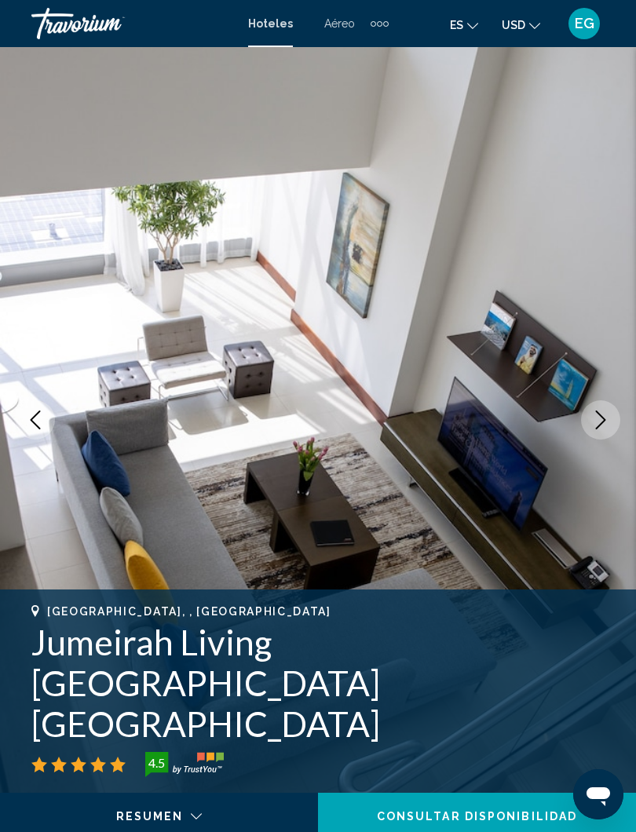
click at [604, 418] on icon "Next image" at bounding box center [600, 420] width 19 height 19
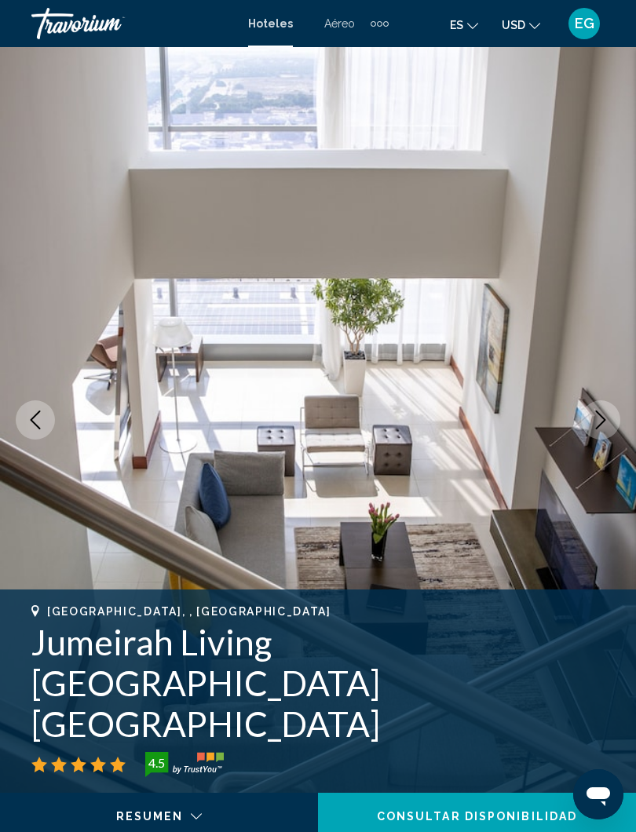
click at [608, 429] on button "Next image" at bounding box center [600, 419] width 39 height 39
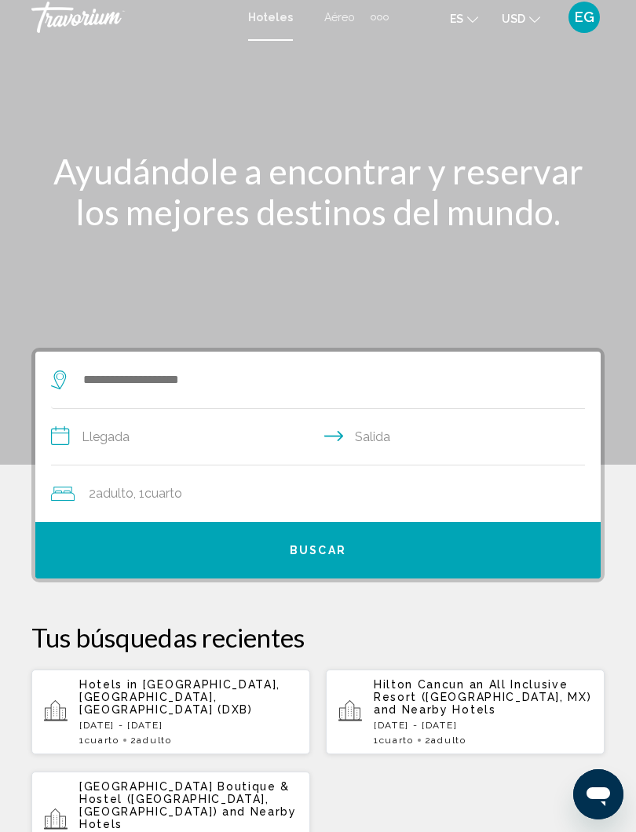
scroll to position [5, 0]
click at [155, 715] on p "[DATE] - [DATE]" at bounding box center [188, 726] width 218 height 11
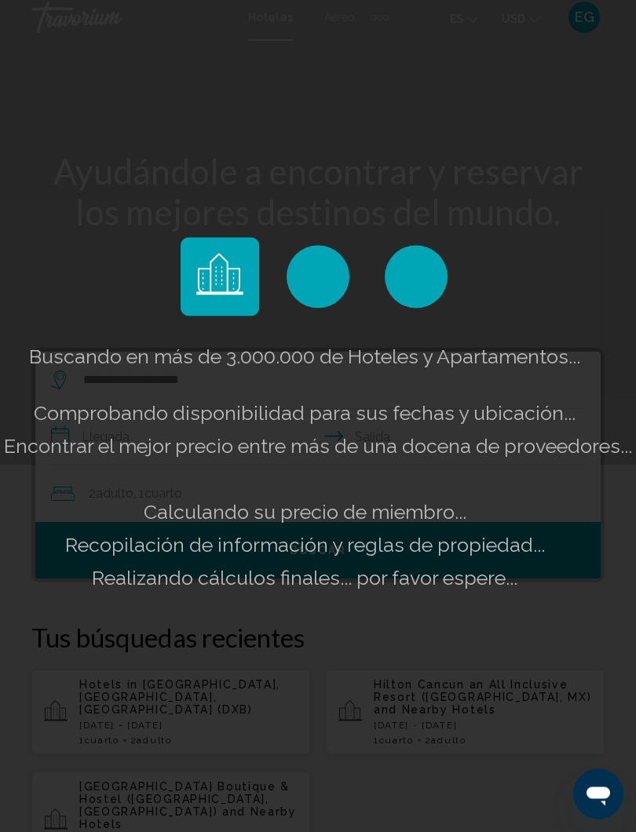
scroll to position [6, 0]
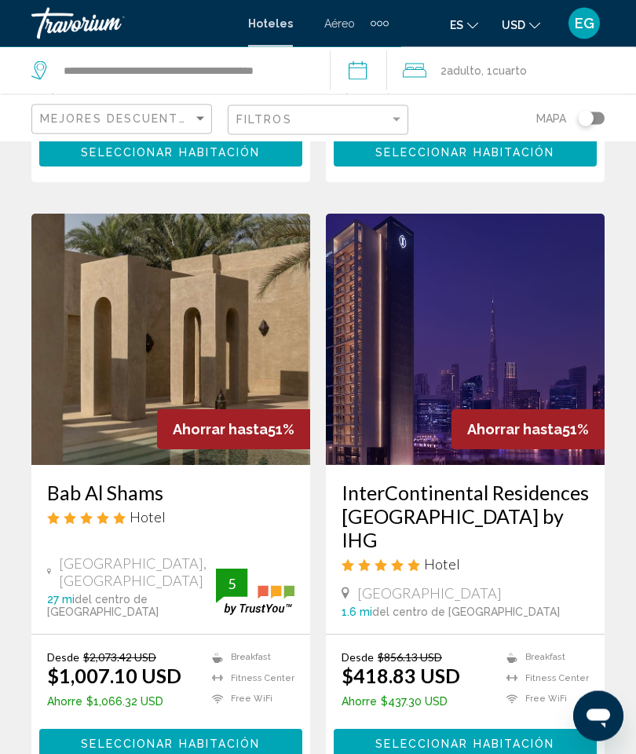
scroll to position [3110, 0]
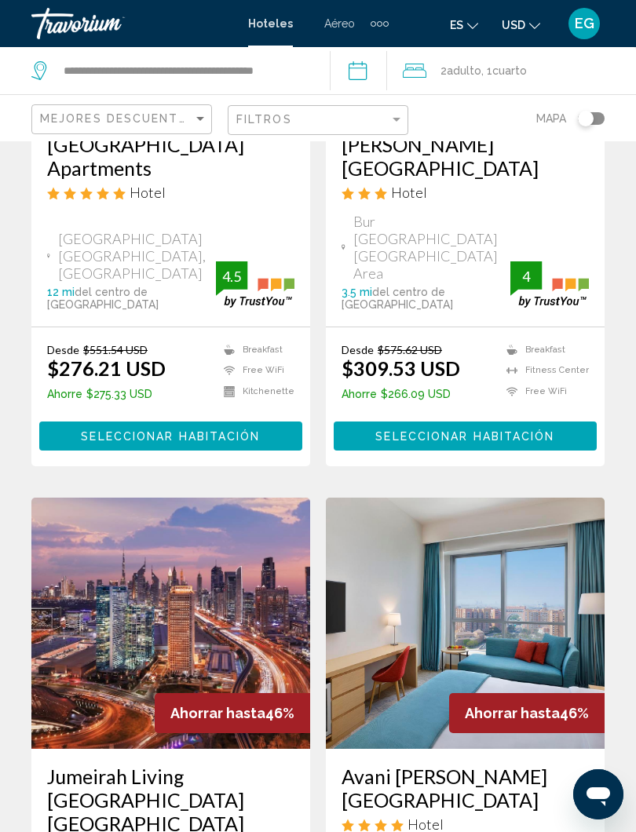
scroll to position [358, 0]
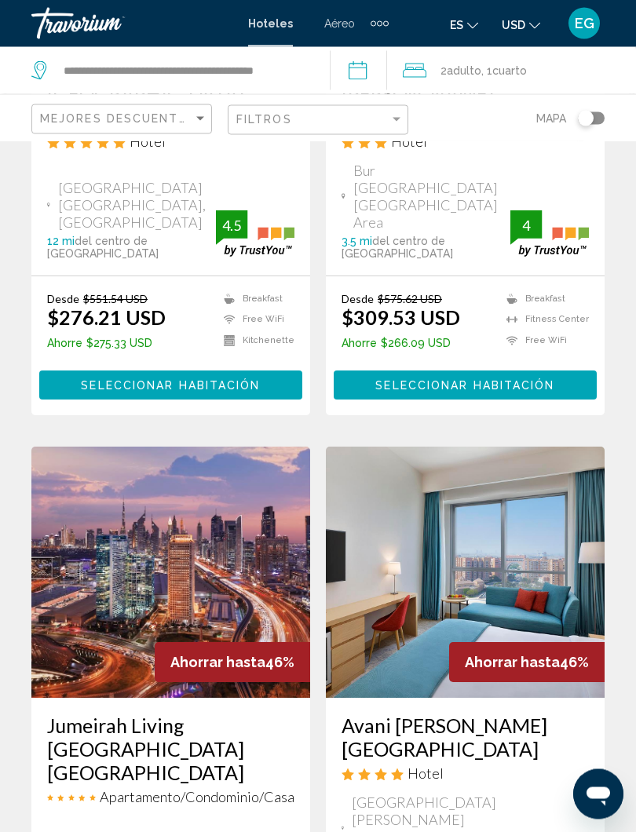
click at [192, 549] on img "Main content" at bounding box center [170, 572] width 279 height 251
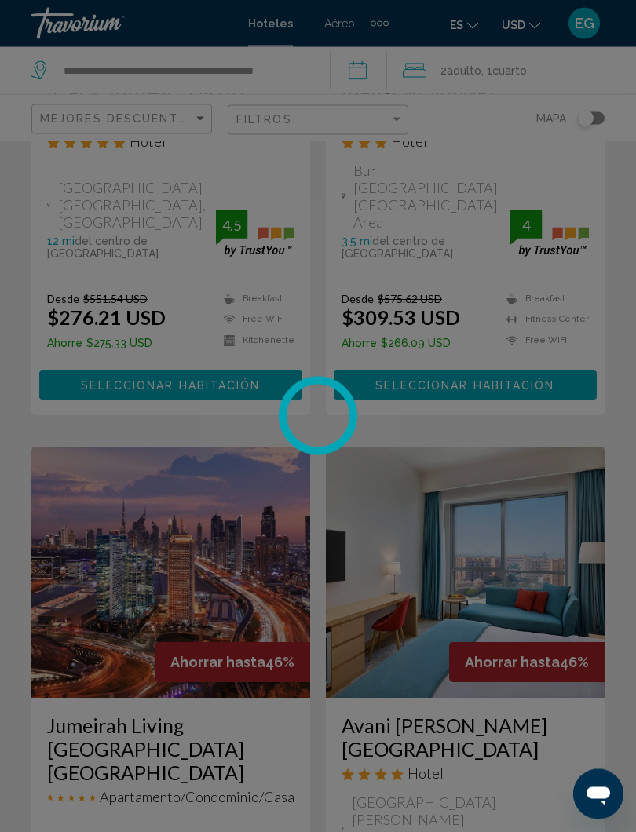
scroll to position [405, 0]
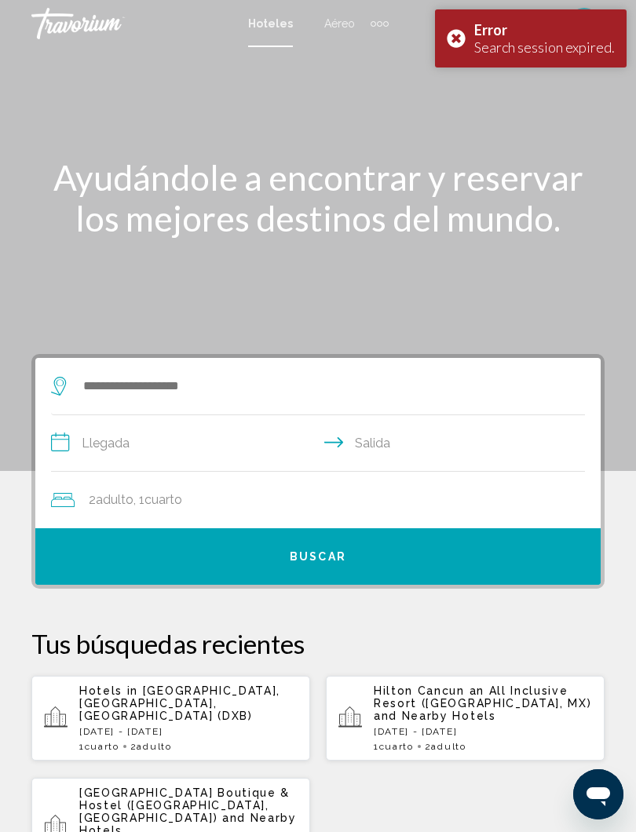
click at [458, 53] on div "Error Search session expired." at bounding box center [531, 38] width 192 height 58
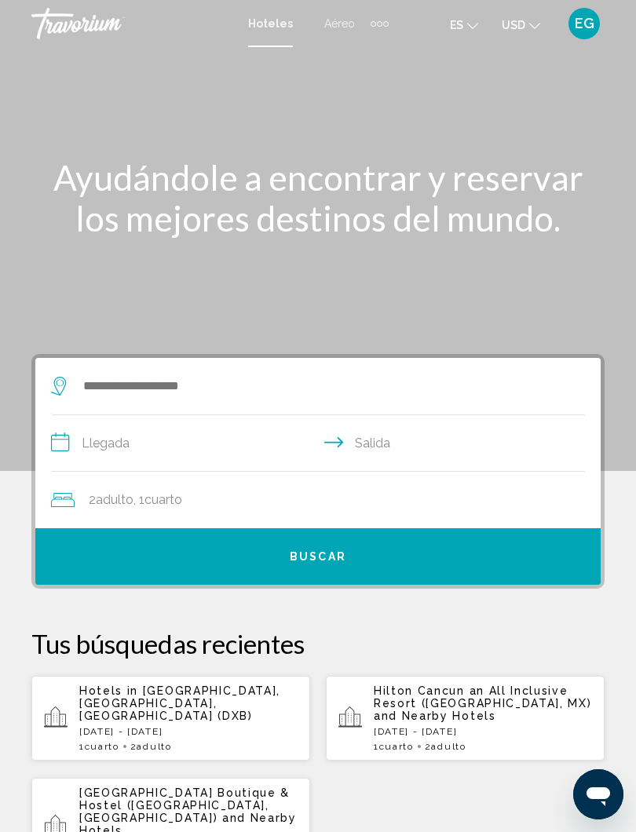
click at [217, 715] on p "[DATE] - [DATE]" at bounding box center [188, 731] width 218 height 11
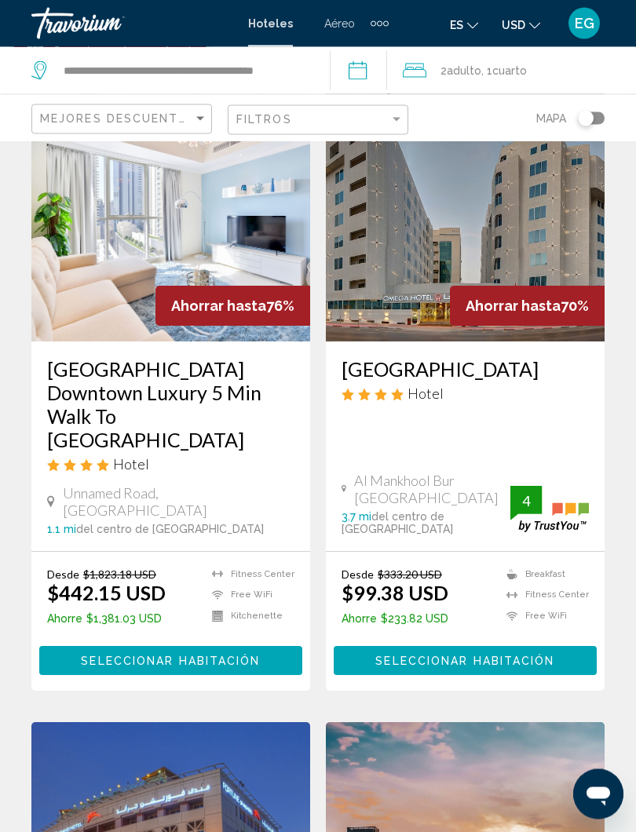
scroll to position [127, 0]
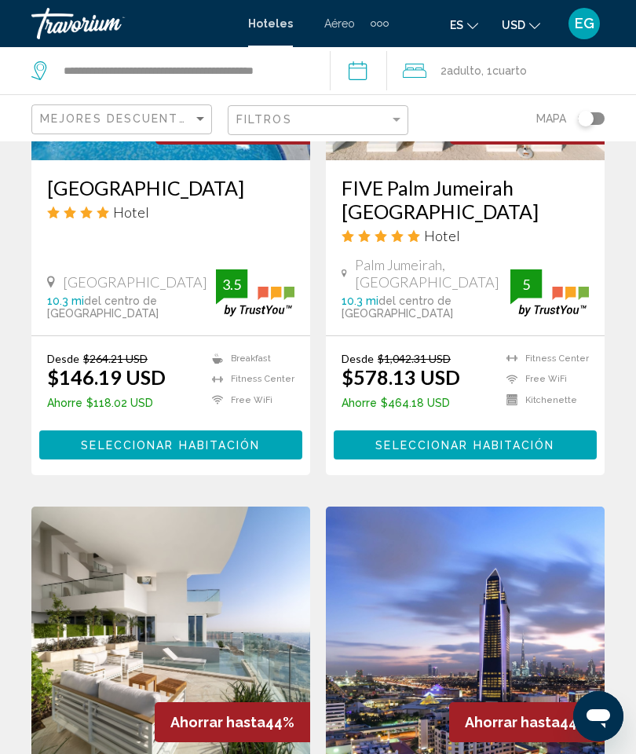
scroll to position [1573, 0]
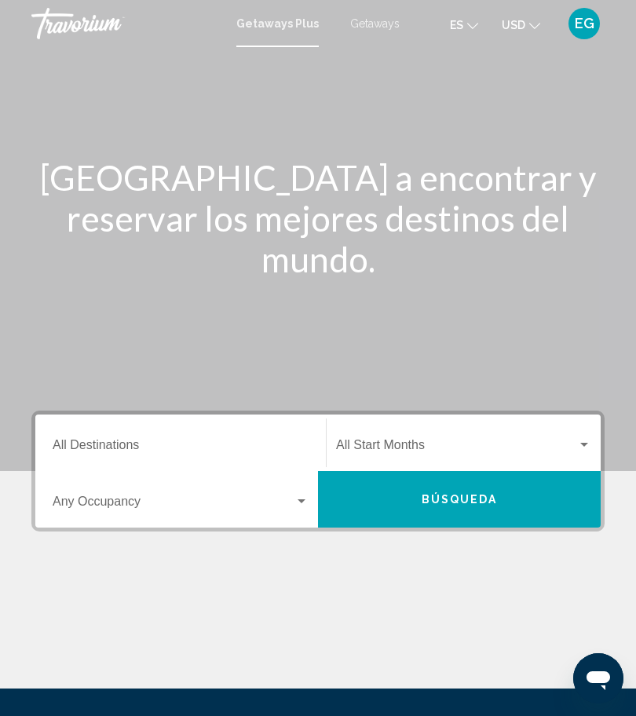
click at [192, 447] on input "Destination All Destinations" at bounding box center [181, 448] width 256 height 14
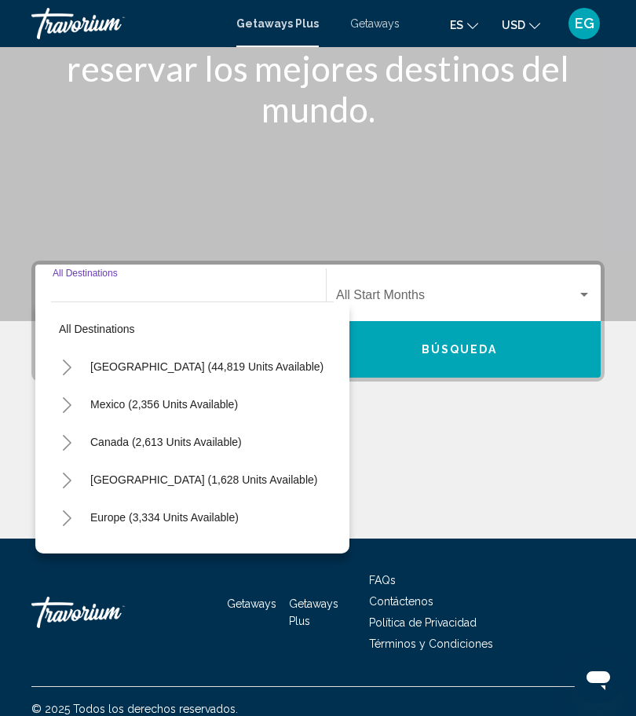
scroll to position [165, 0]
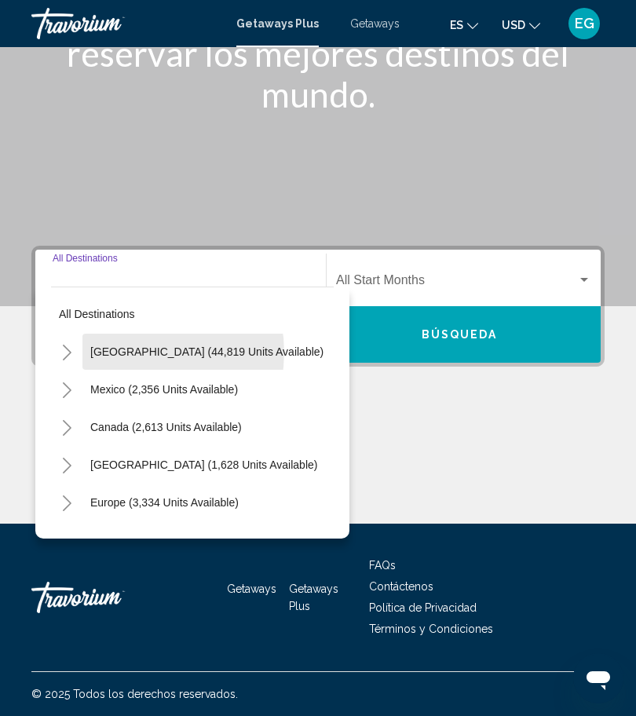
click at [139, 352] on span "[GEOGRAPHIC_DATA] (44,819 units available)" at bounding box center [206, 351] width 233 height 13
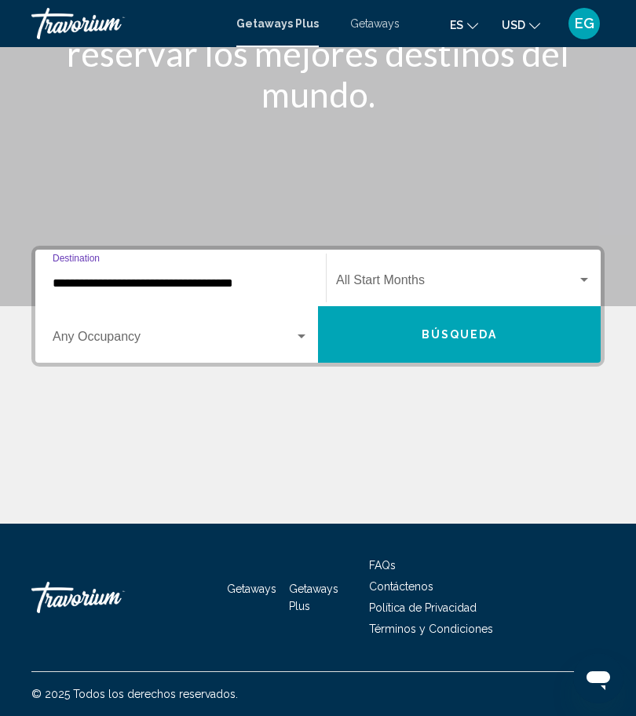
click at [192, 281] on input "**********" at bounding box center [181, 283] width 256 height 14
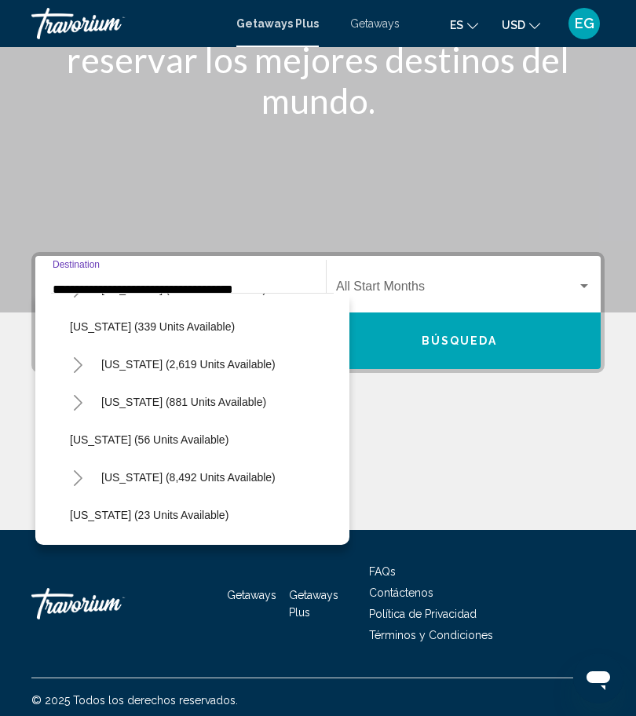
scroll to position [108, 5]
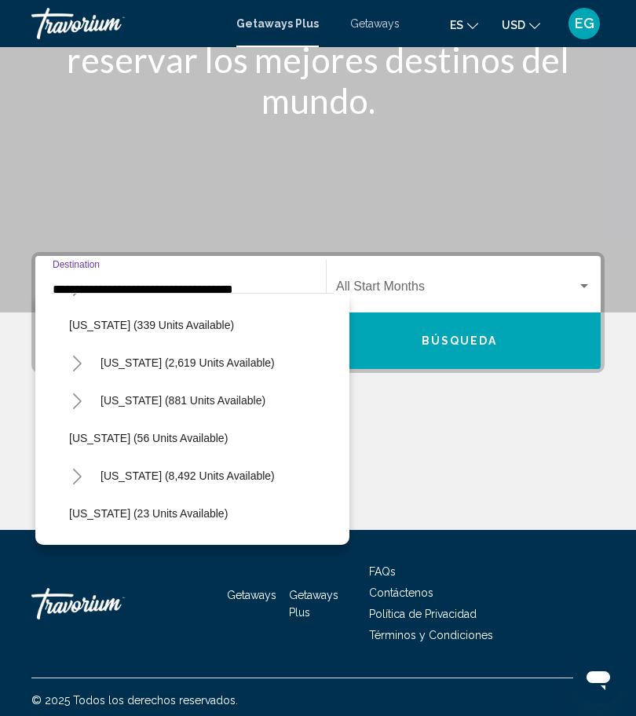
click at [139, 479] on span "[US_STATE] (8,492 units available)" at bounding box center [187, 475] width 174 height 13
type input "**********"
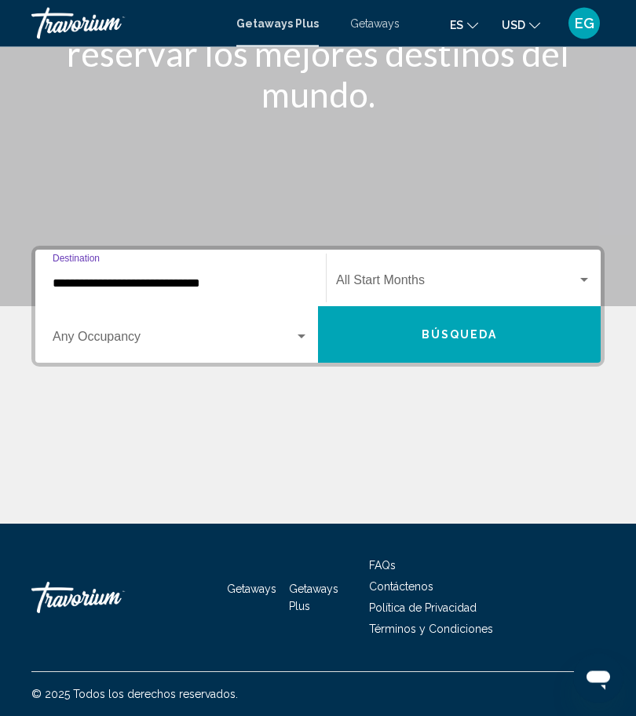
scroll to position [165, 0]
click at [307, 337] on div "Search widget" at bounding box center [301, 336] width 14 height 13
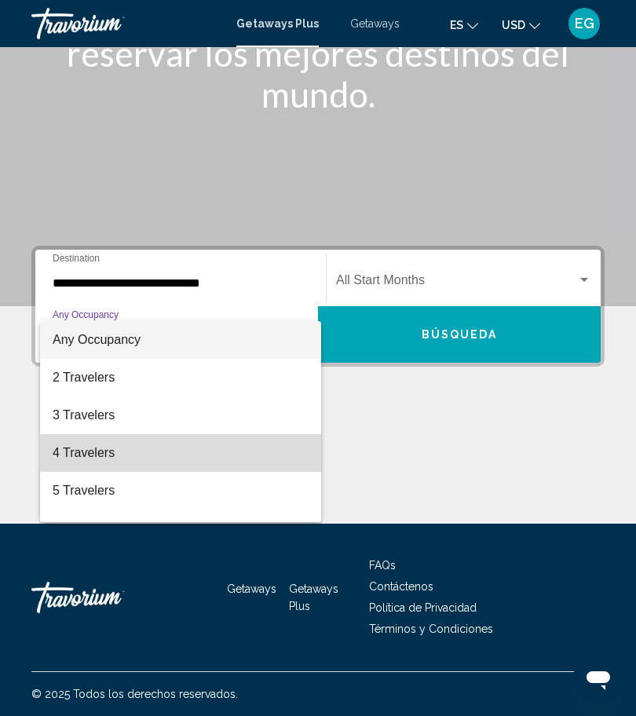
click at [108, 465] on span "4 Travelers" at bounding box center [181, 453] width 256 height 38
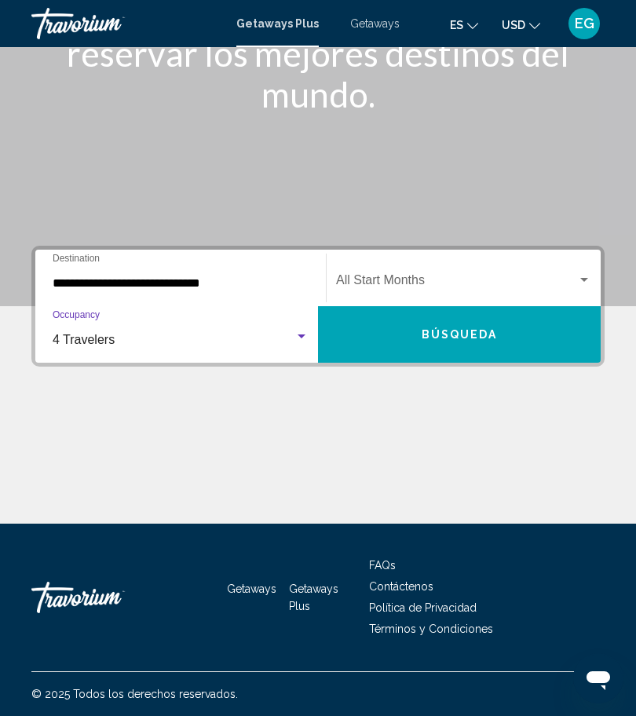
click at [434, 351] on button "Búsqueda" at bounding box center [459, 334] width 283 height 57
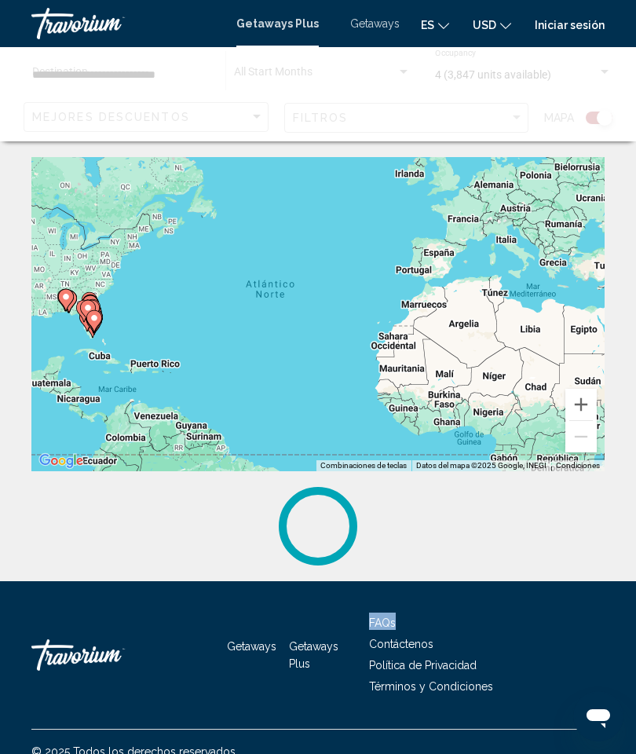
click at [571, 670] on li "Política de Privacidad" at bounding box center [486, 663] width 235 height 17
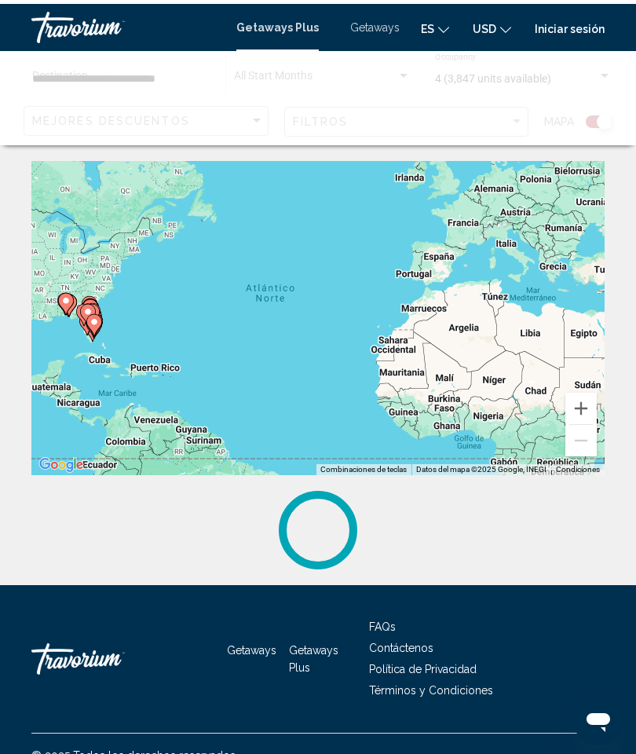
scroll to position [20, 0]
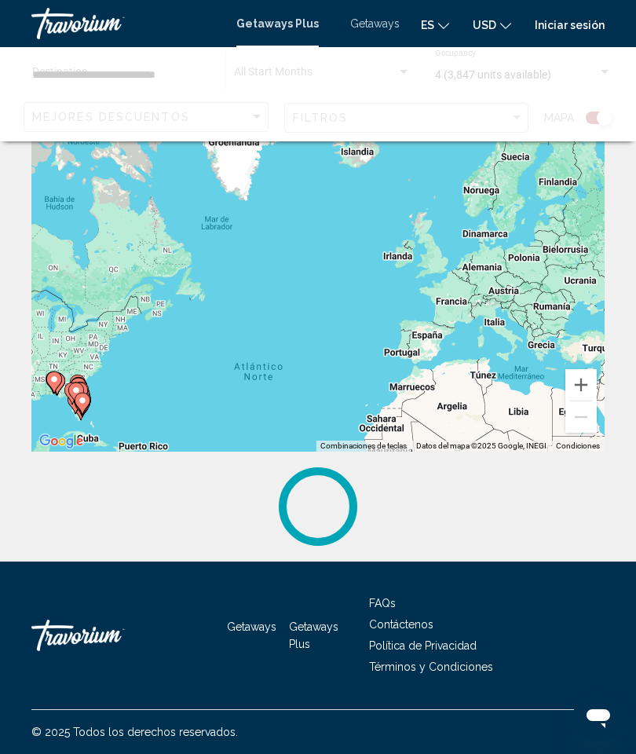
click at [364, 30] on span "Getaways" at bounding box center [374, 23] width 49 height 13
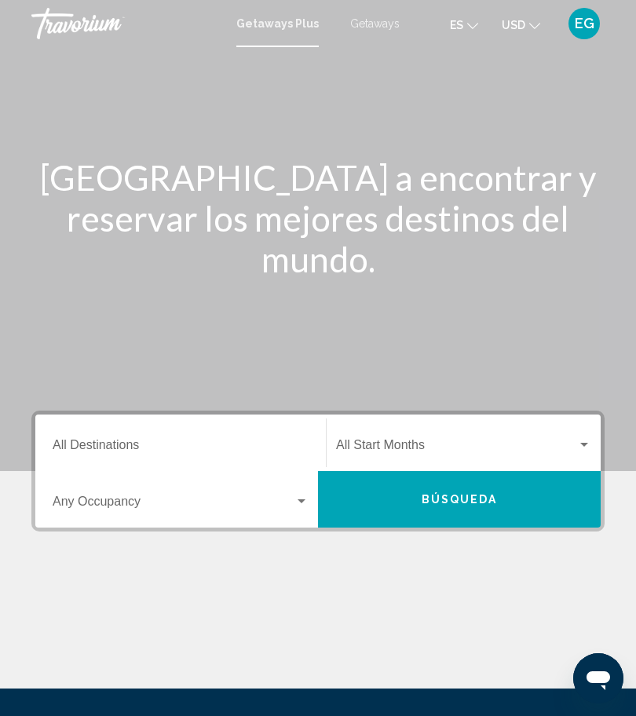
click at [175, 455] on input "Destination All Destinations" at bounding box center [181, 448] width 256 height 14
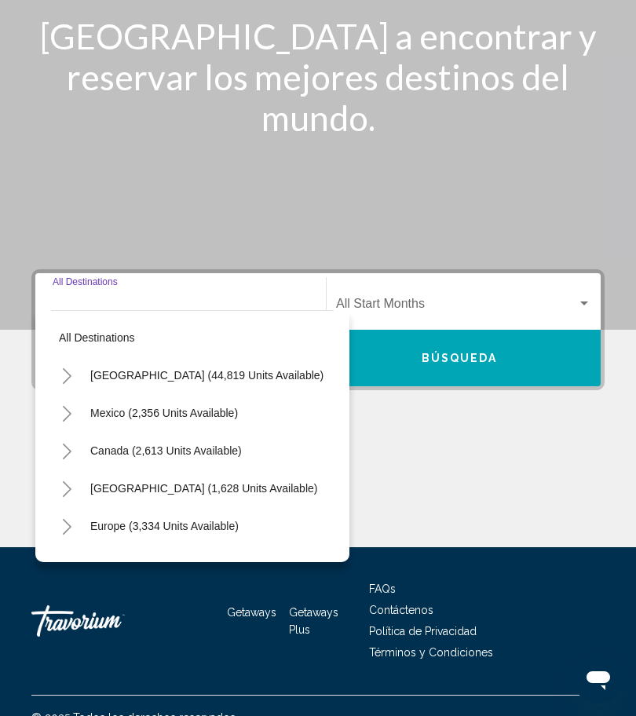
scroll to position [165, 0]
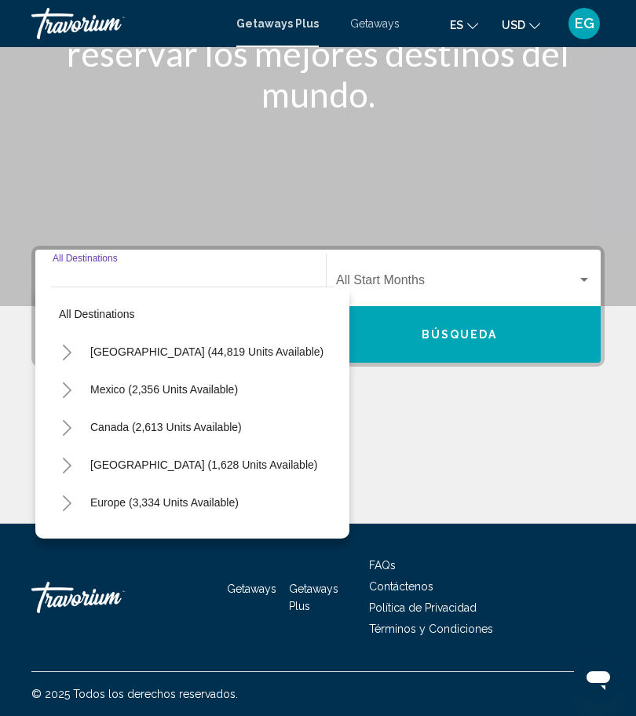
click at [76, 360] on button "Toggle United States (44,819 units available)" at bounding box center [66, 351] width 31 height 31
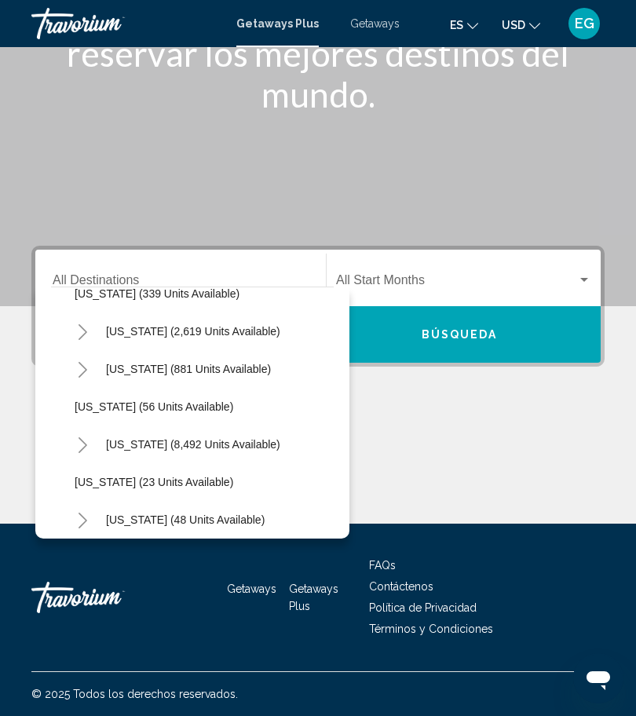
scroll to position [134, 0]
click at [141, 447] on span "[US_STATE] (8,492 units available)" at bounding box center [193, 443] width 174 height 13
type input "**********"
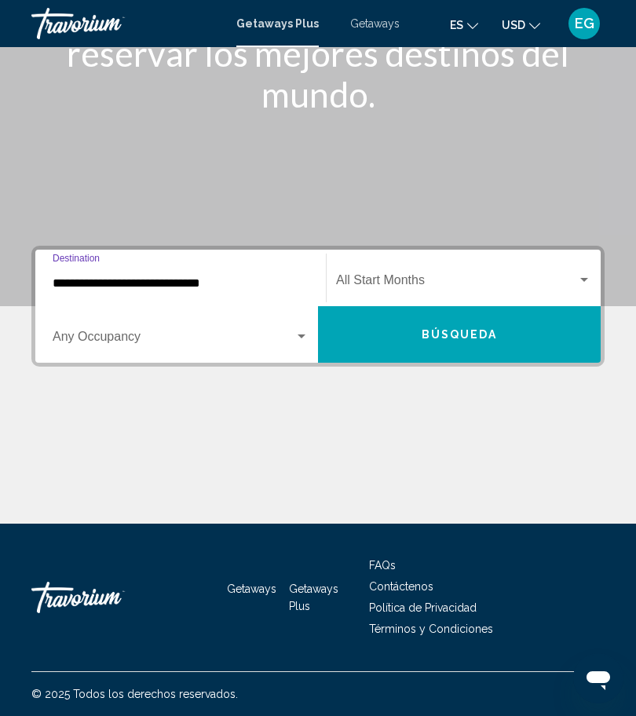
click at [301, 345] on div "Search widget" at bounding box center [181, 340] width 256 height 14
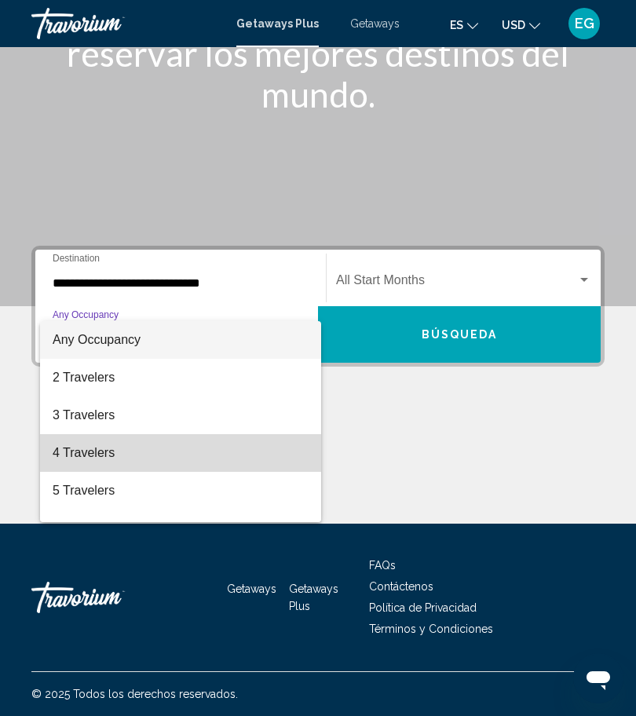
click at [137, 456] on span "4 Travelers" at bounding box center [181, 453] width 256 height 38
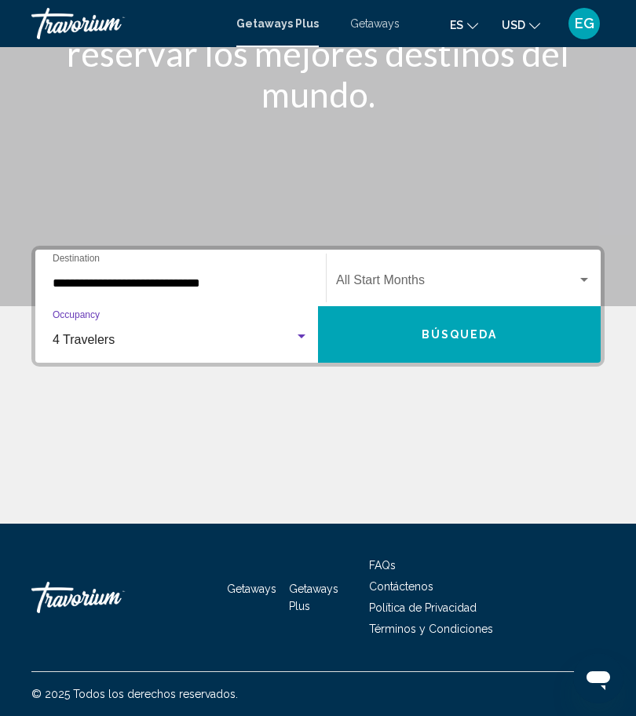
click at [459, 339] on span "Búsqueda" at bounding box center [460, 335] width 76 height 13
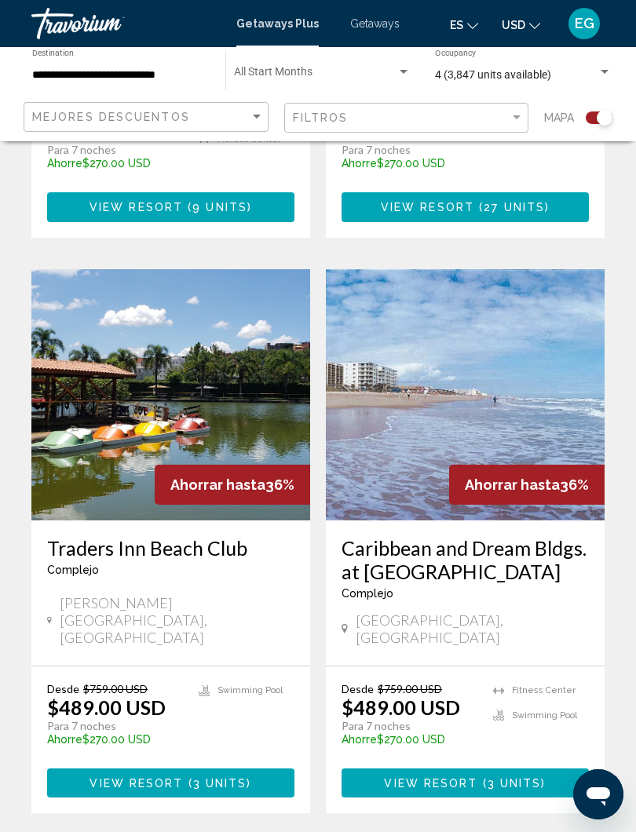
scroll to position [3135, 0]
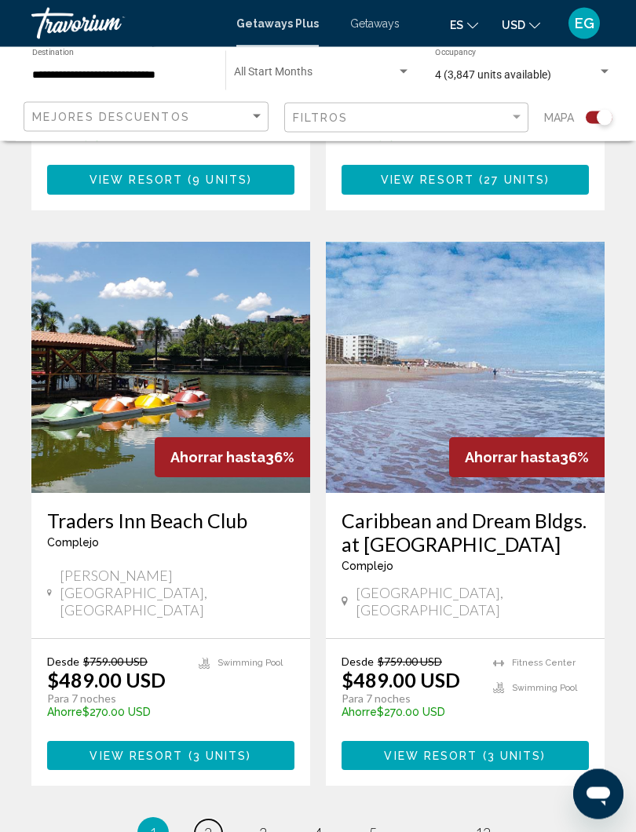
click at [214, 715] on link "page 2" at bounding box center [208, 833] width 27 height 27
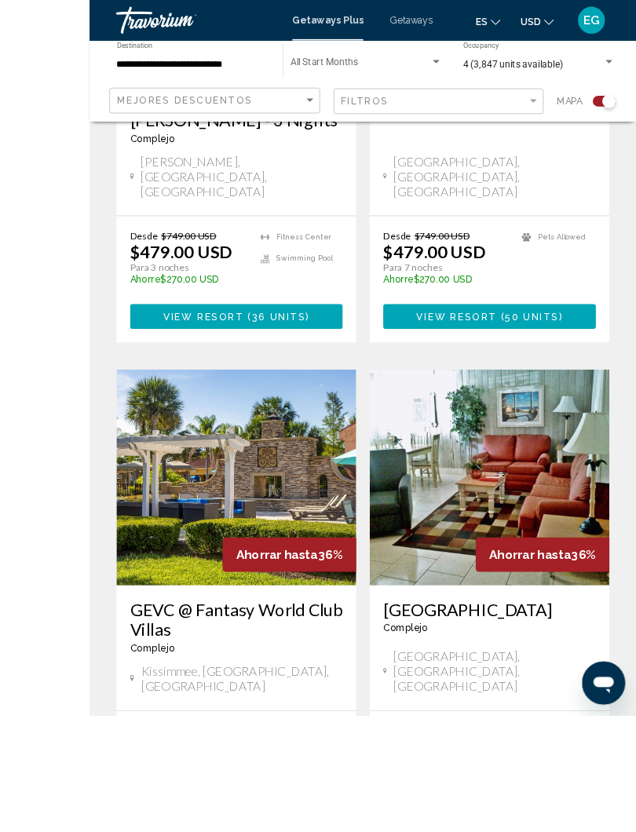
scroll to position [2687, 0]
